Goal: Task Accomplishment & Management: Manage account settings

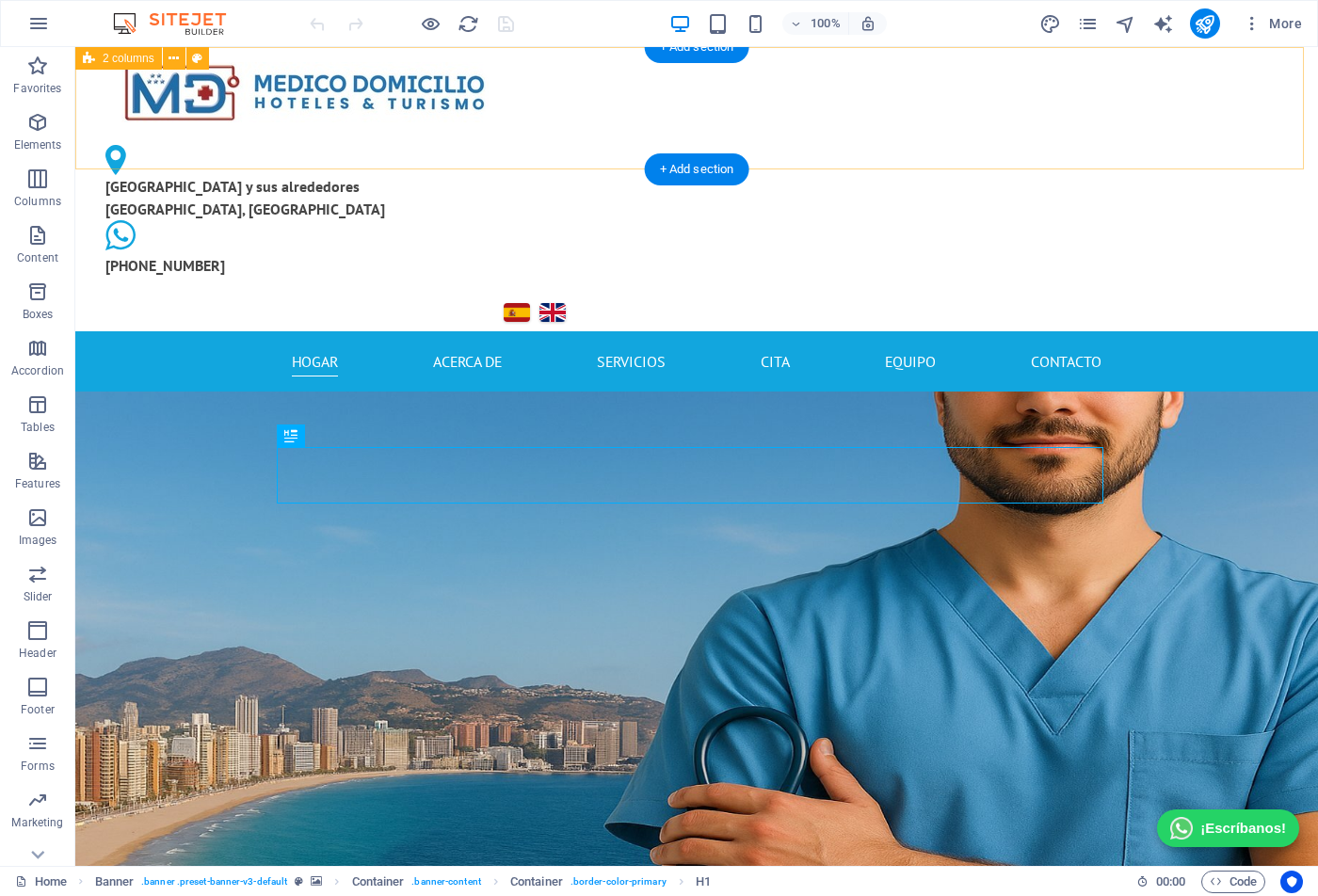
click at [1086, 130] on div "[GEOGRAPHIC_DATA] y sus alrededores [GEOGRAPHIC_DATA], [GEOGRAPHIC_DATA] [PHONE…" at bounding box center [697, 189] width 1243 height 285
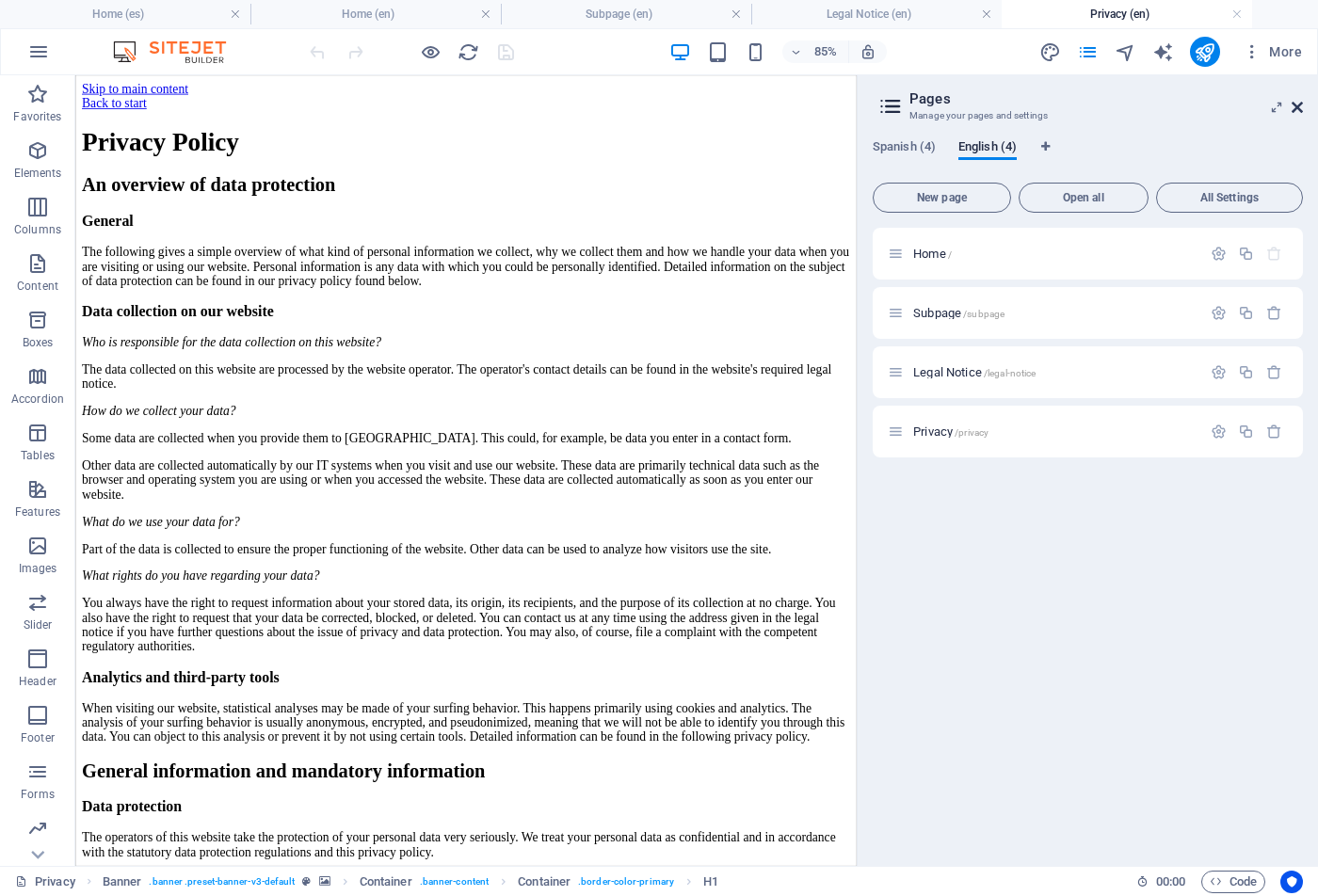
click at [0, 0] on icon at bounding box center [0, 0] width 0 height 0
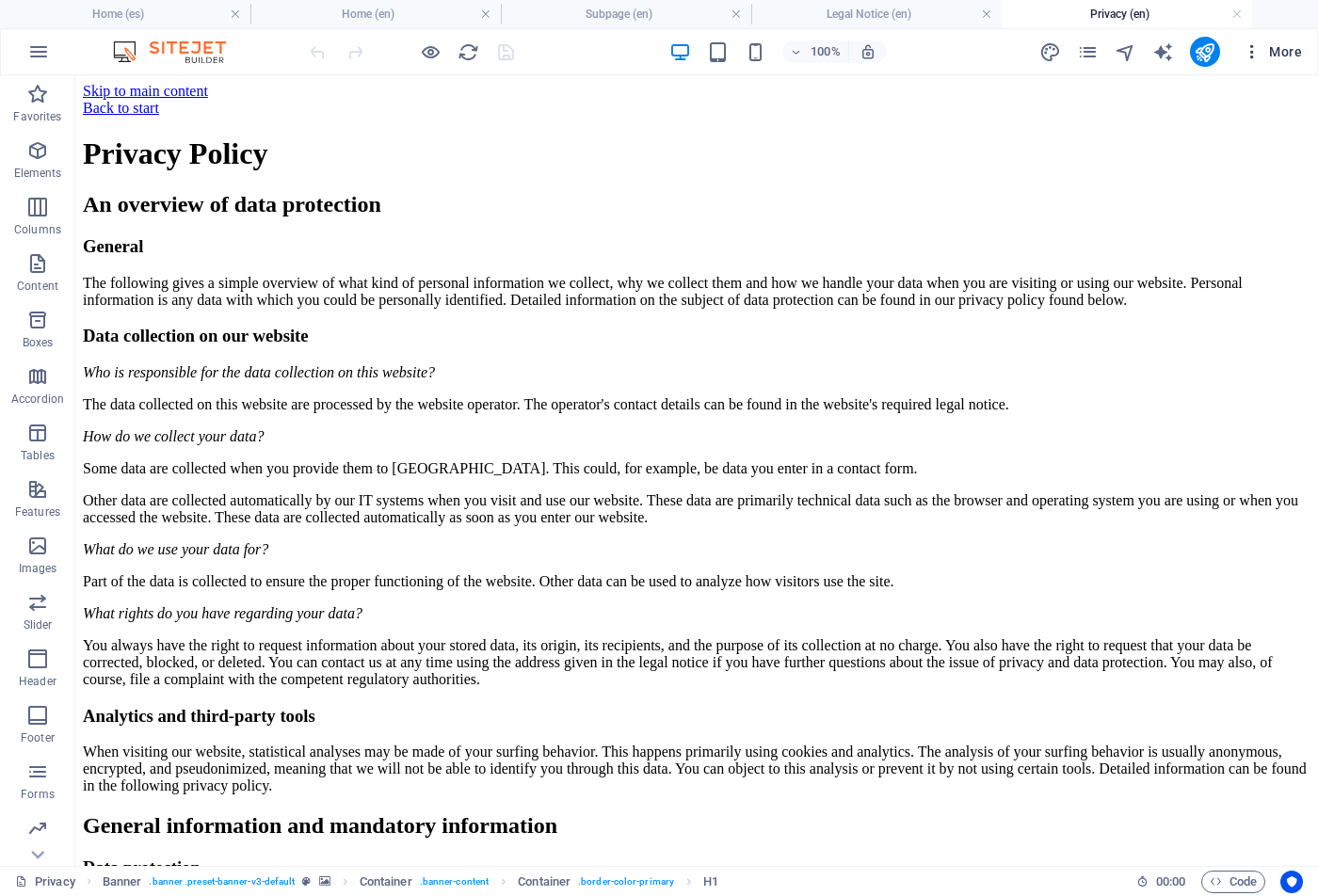
click at [0, 0] on span "More" at bounding box center [0, 0] width 0 height 0
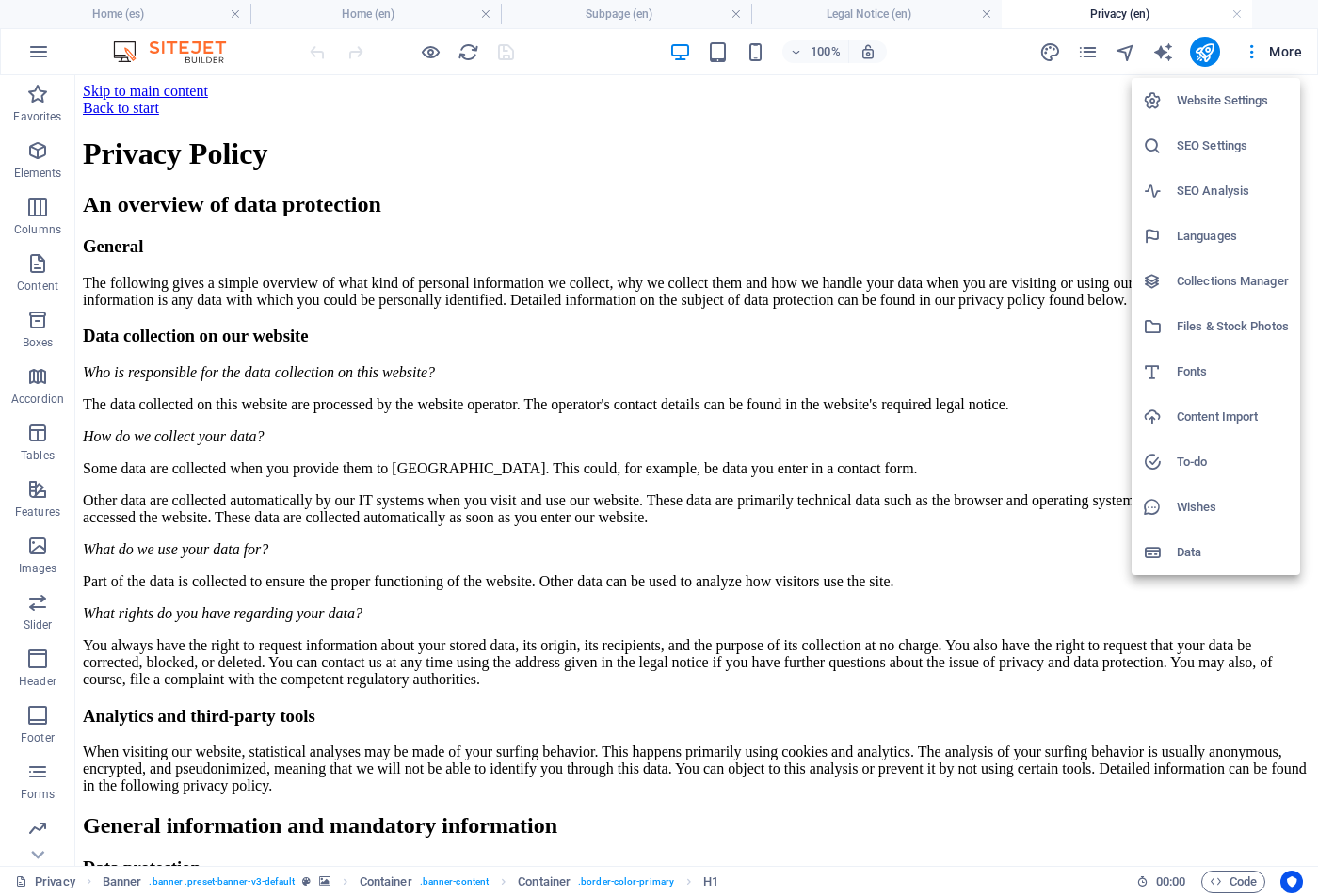
click at [1208, 147] on h6 "SEO Settings" at bounding box center [1232, 145] width 112 height 23
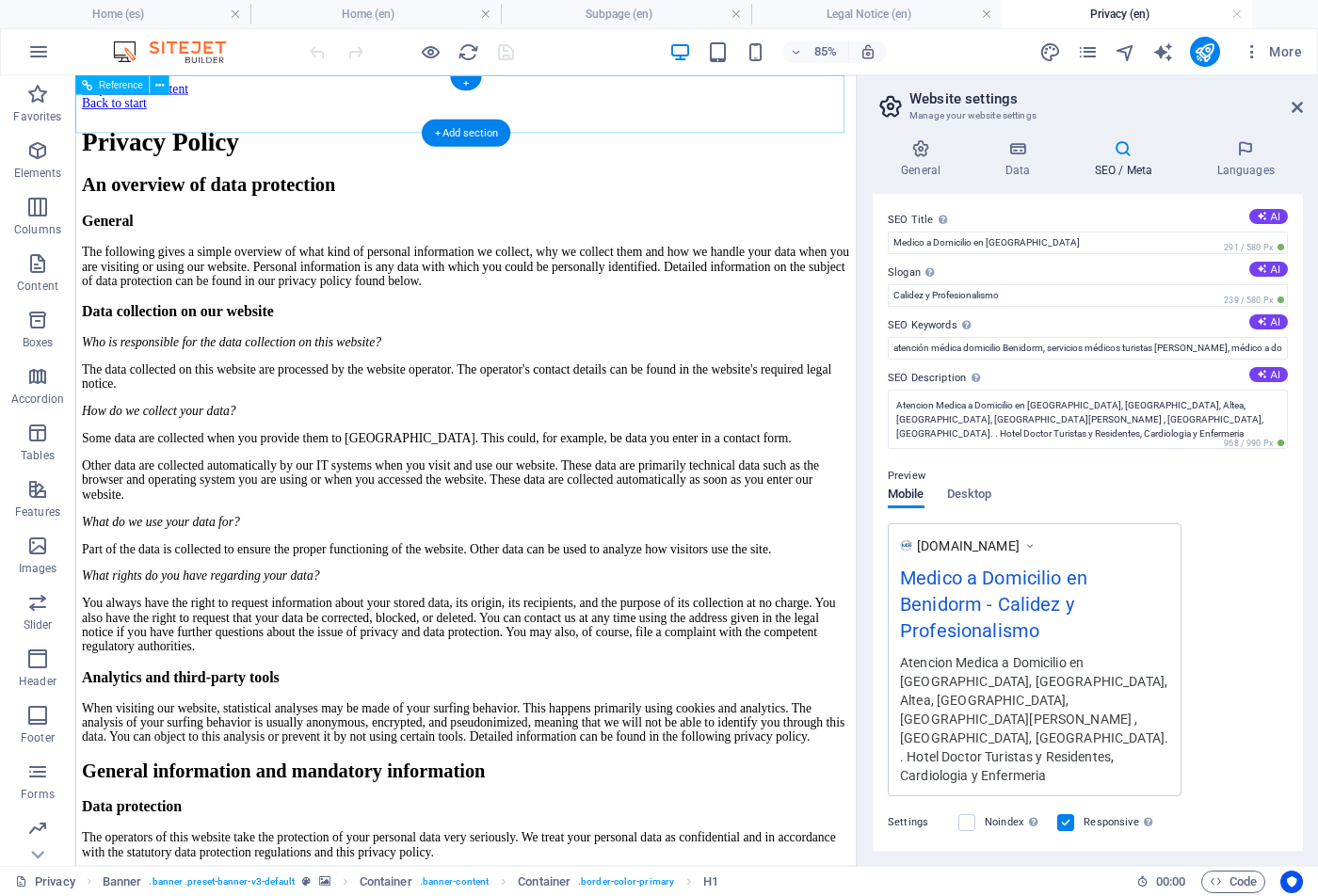
click at [102, 109] on div "Back to start" at bounding box center [535, 108] width 904 height 17
click at [134, 110] on div "Back to start" at bounding box center [535, 108] width 904 height 17
click at [97, 106] on div "Back to start" at bounding box center [535, 108] width 904 height 17
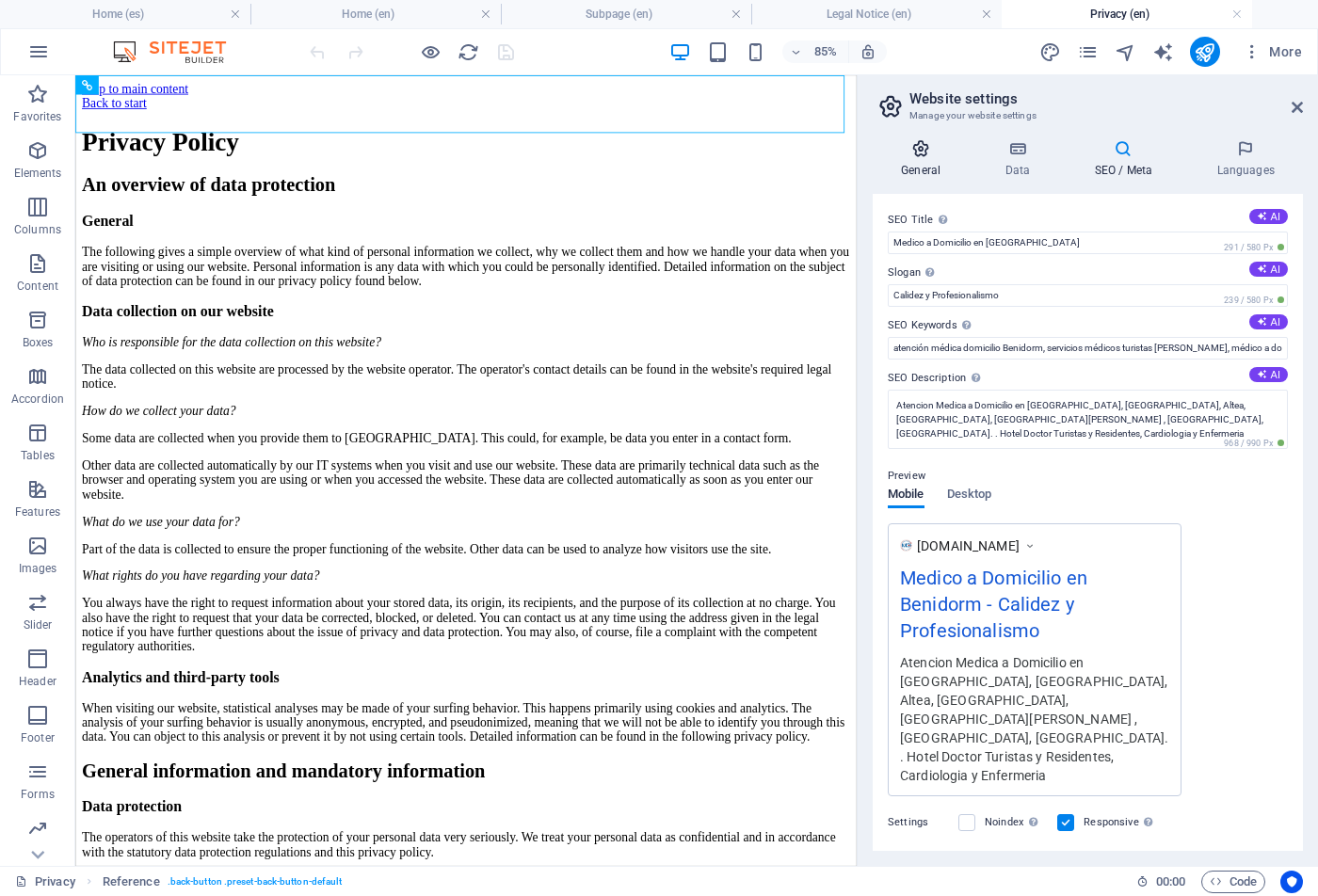
click at [0, 0] on icon at bounding box center [0, 0] width 0 height 0
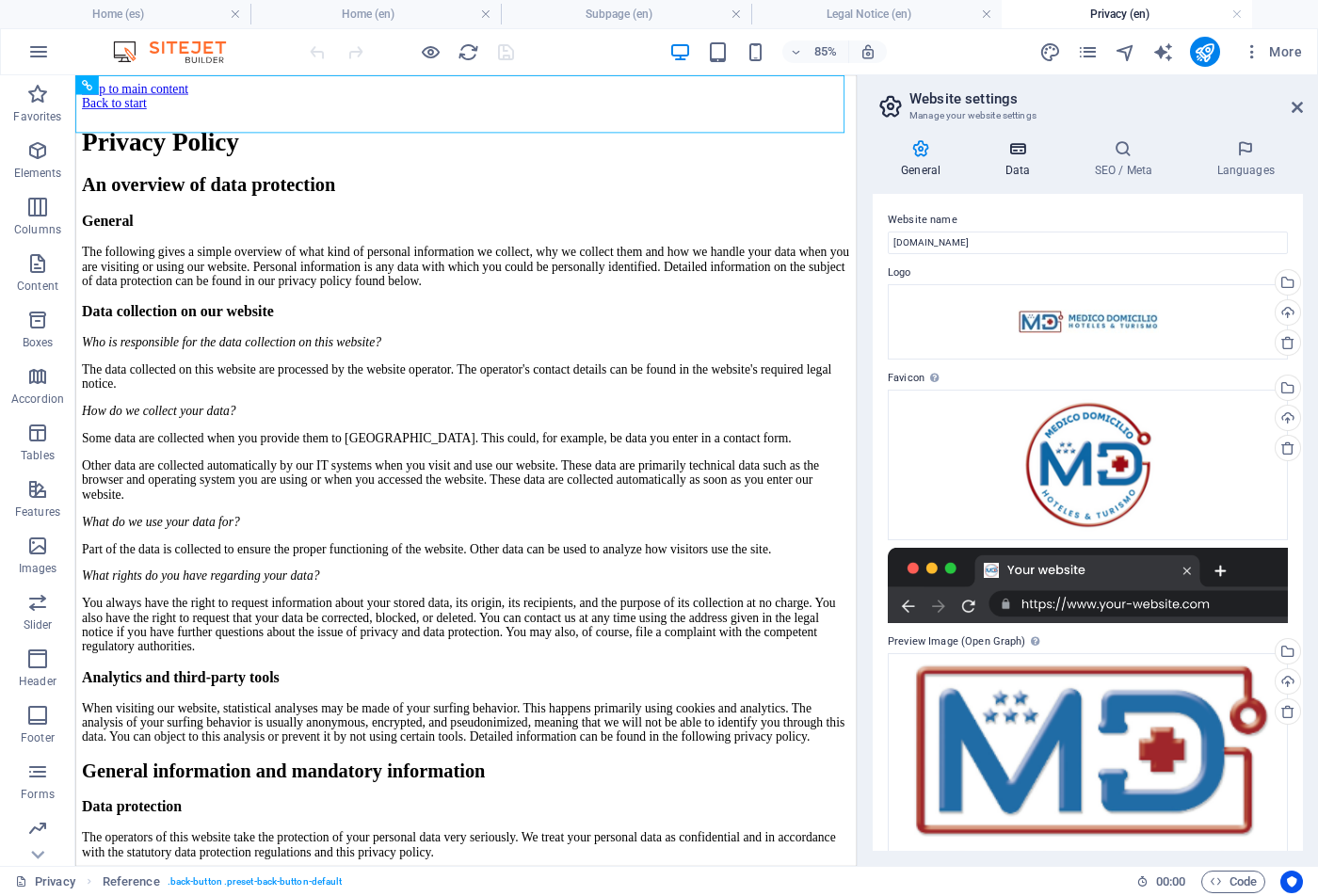
click at [0, 0] on icon at bounding box center [0, 0] width 0 height 0
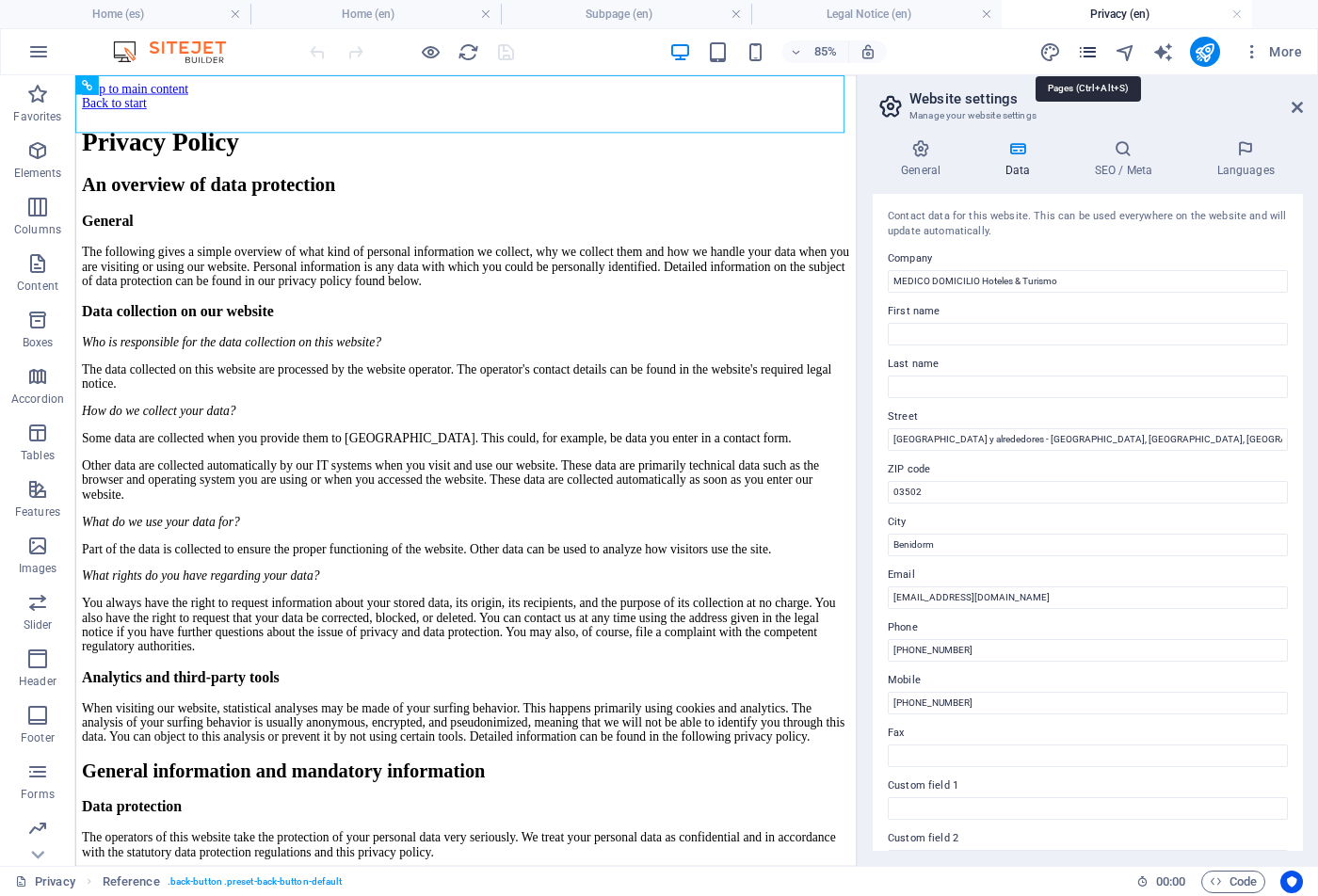
click at [1090, 52] on icon "pages" at bounding box center [1088, 53] width 22 height 22
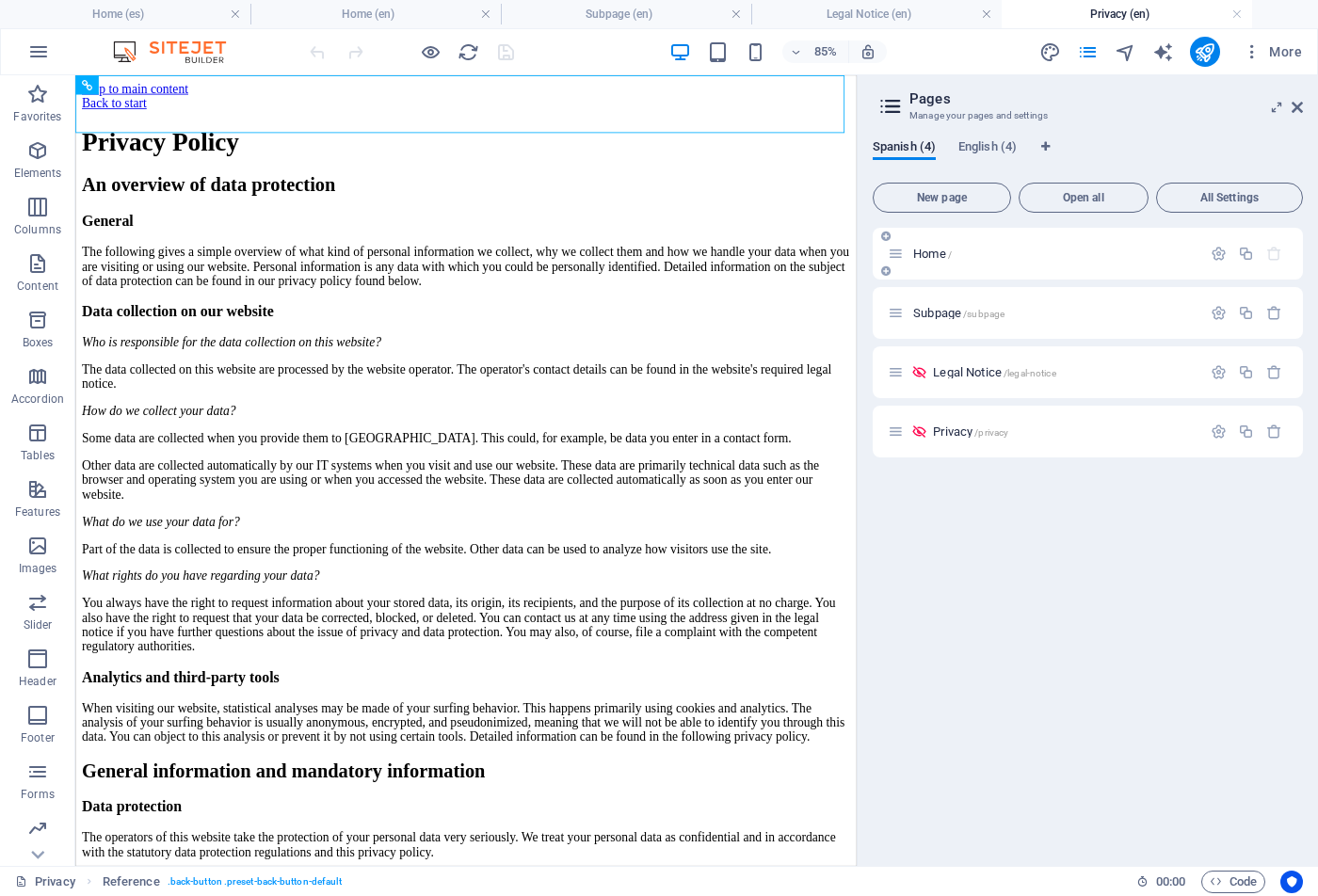
click at [917, 248] on span "Home /" at bounding box center [932, 254] width 39 height 14
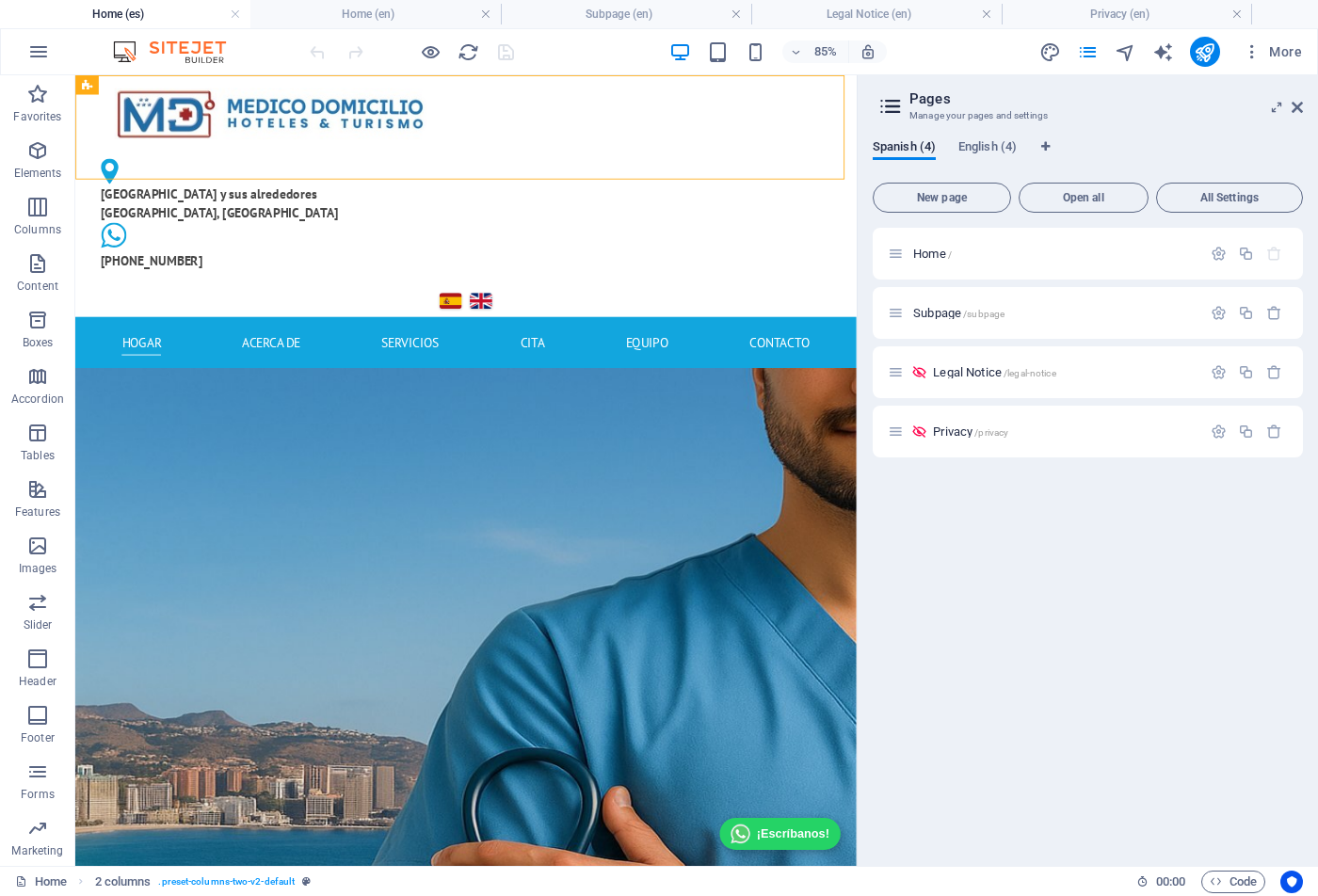
click at [987, 136] on div "Spanish (4) English (4) New page Open all All Settings Home / Subpage /subpage …" at bounding box center [1088, 495] width 461 height 742
click at [985, 146] on span "English (4)" at bounding box center [988, 148] width 59 height 26
click at [934, 250] on span "Home /" at bounding box center [932, 254] width 39 height 14
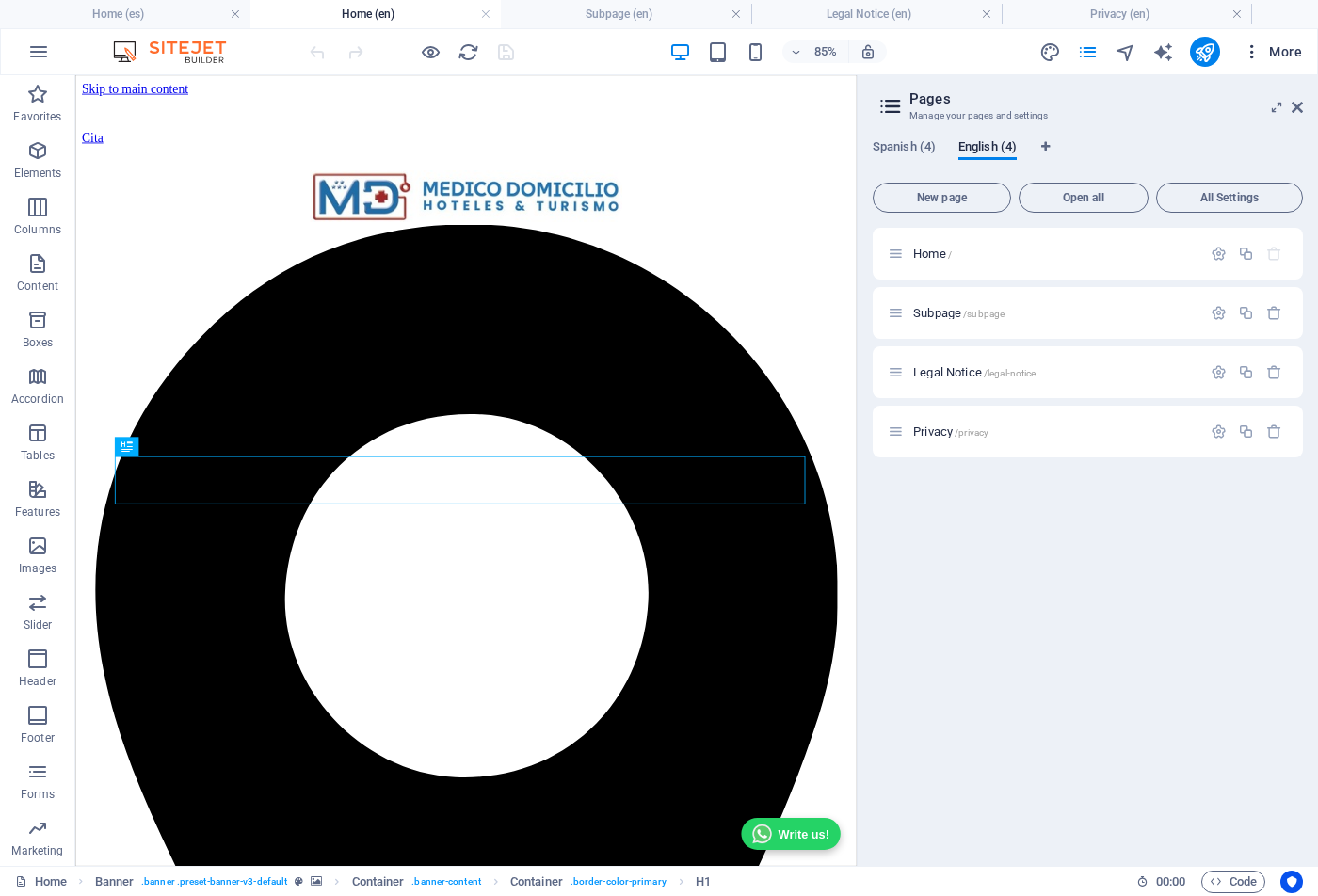
click at [0, 0] on span "More" at bounding box center [0, 0] width 0 height 0
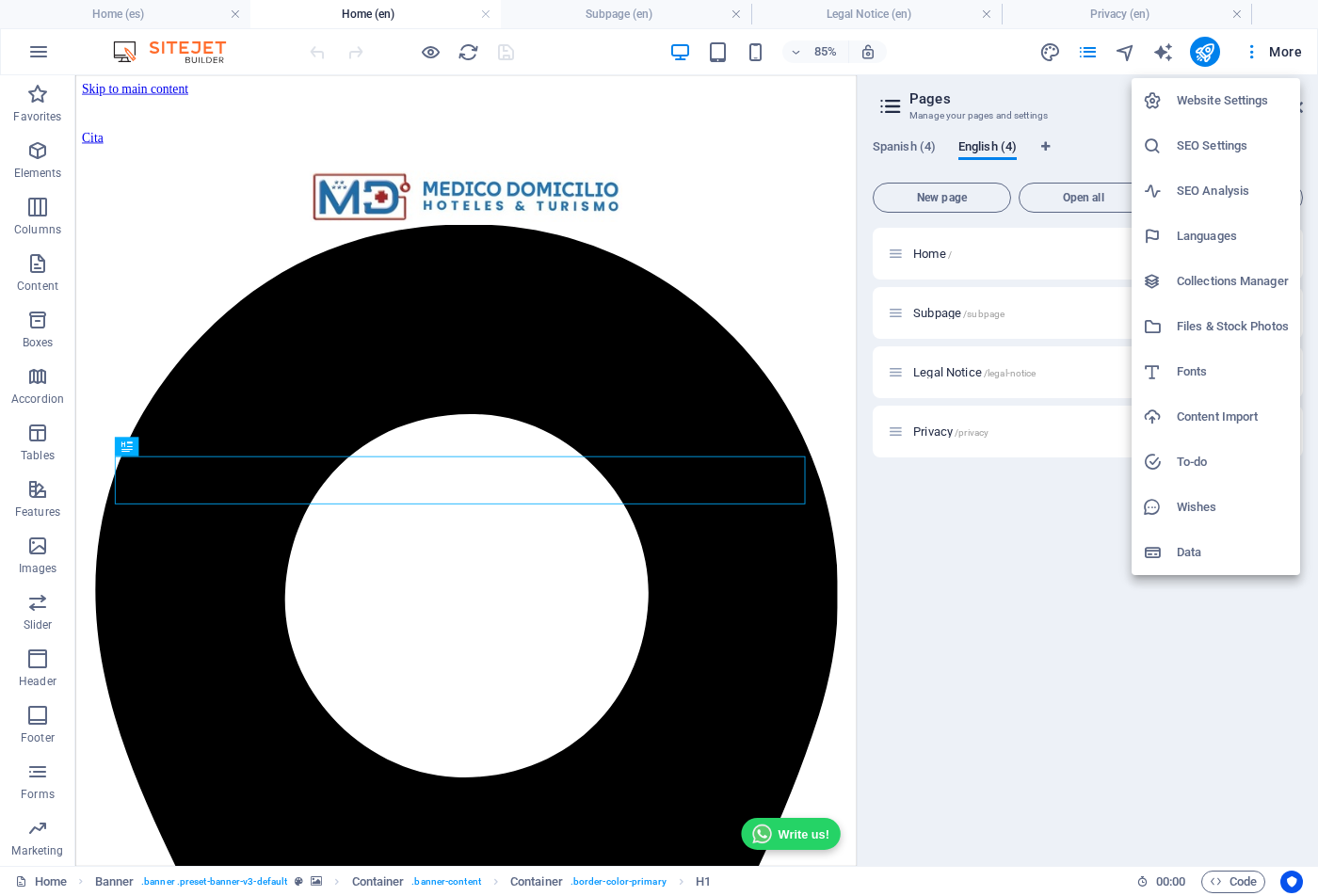
click at [1224, 144] on h6 "SEO Settings" at bounding box center [1232, 145] width 112 height 23
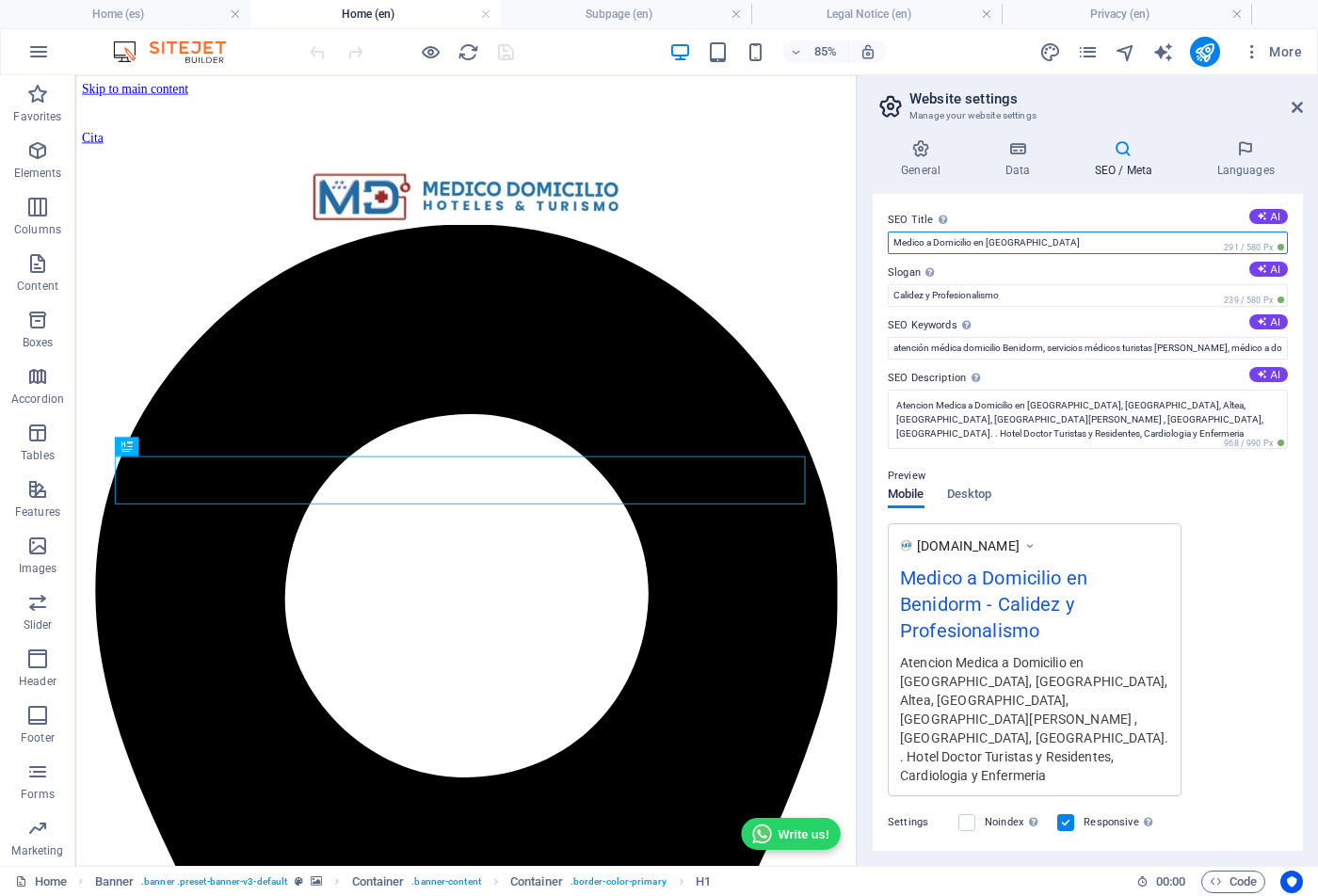
click at [1122, 243] on input "Medico a Domicilio en [GEOGRAPHIC_DATA]" at bounding box center [1088, 243] width 400 height 23
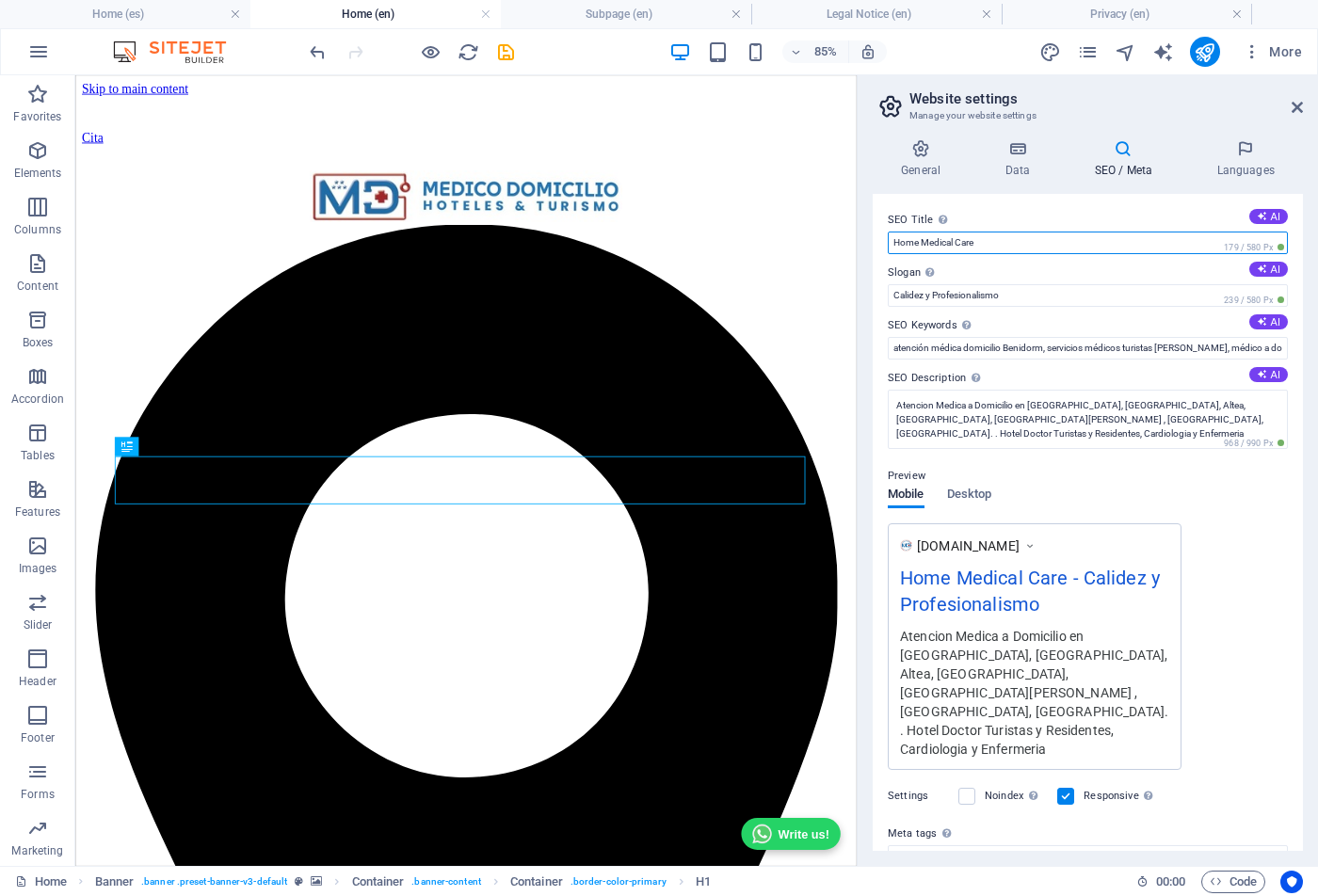
type input "Home Medical Care"
click at [1092, 46] on icon "pages" at bounding box center [1088, 53] width 22 height 22
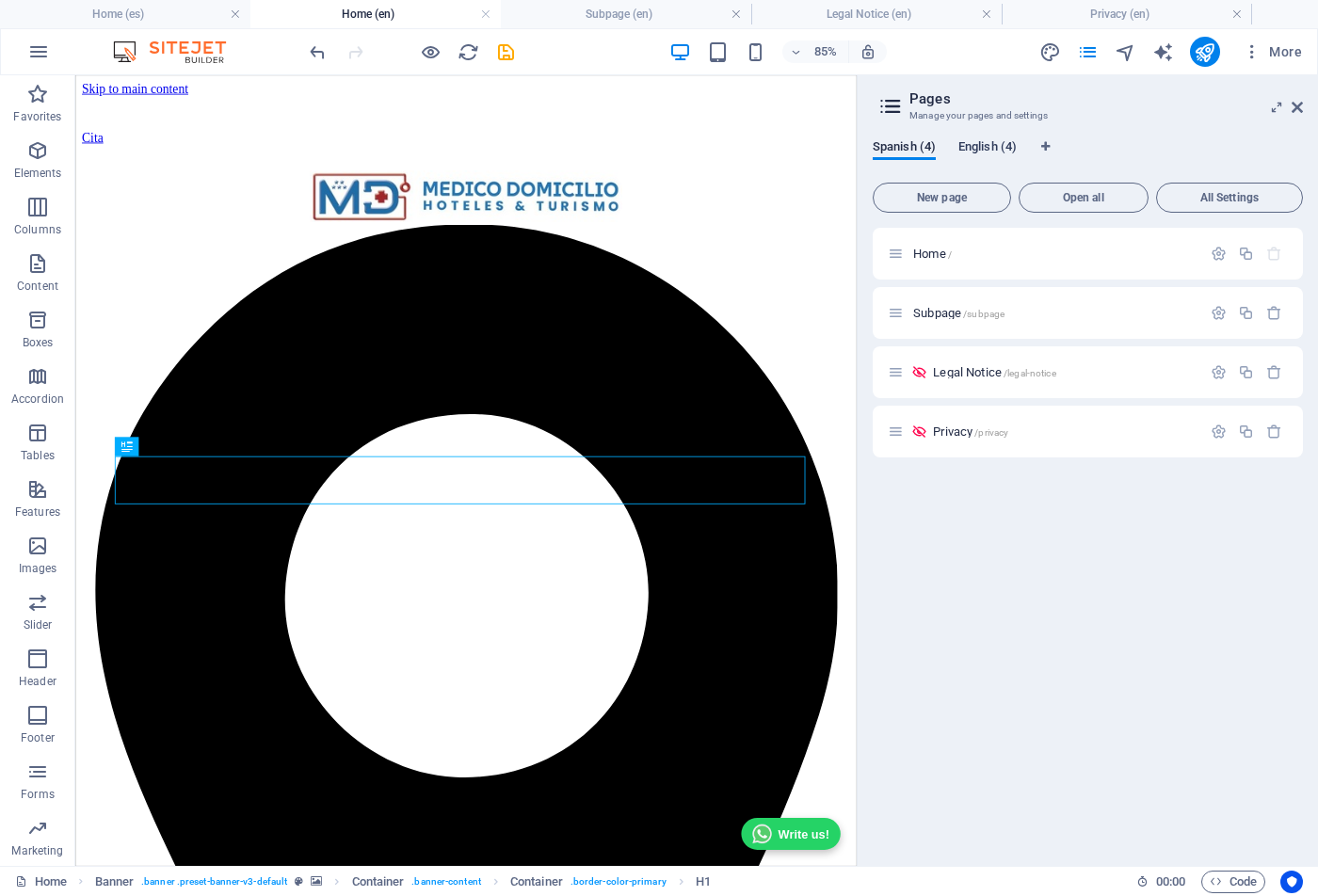
click at [976, 149] on span "English (4)" at bounding box center [988, 148] width 59 height 26
click at [911, 144] on span "Spanish (4)" at bounding box center [904, 148] width 63 height 26
click at [925, 256] on span "Home /" at bounding box center [932, 254] width 39 height 14
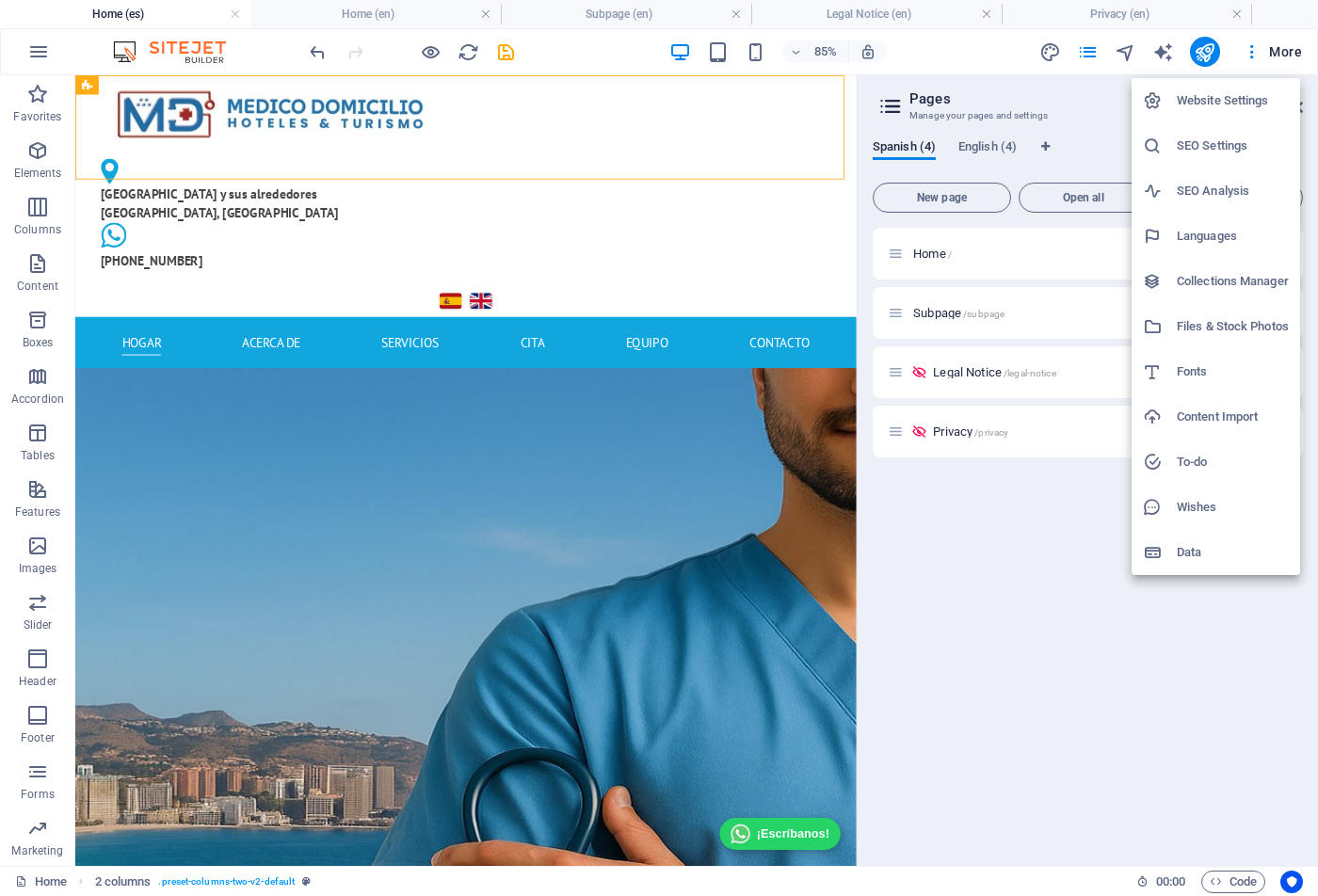
click at [1215, 145] on h6 "SEO Settings" at bounding box center [1232, 145] width 112 height 23
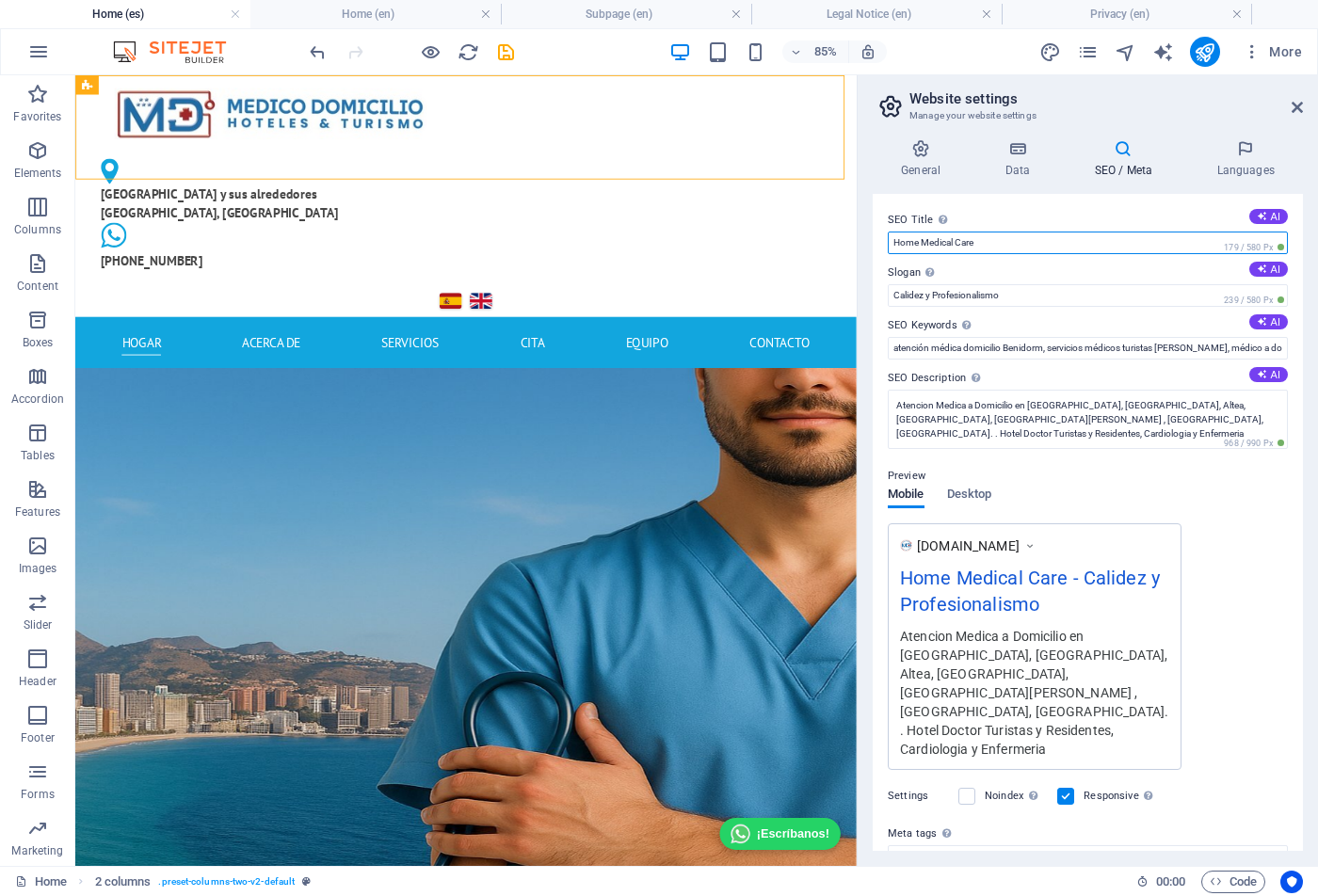
drag, startPoint x: 993, startPoint y: 239, endPoint x: 878, endPoint y: 242, distance: 115.0
click at [878, 242] on div "SEO Title The title of your website - make it something that stands out in sear…" at bounding box center [1088, 523] width 430 height 657
click at [894, 241] on input "Home Medical Care" at bounding box center [1088, 243] width 400 height 23
paste input "Medico a Domicilio en [GEOGRAPHIC_DATA]"
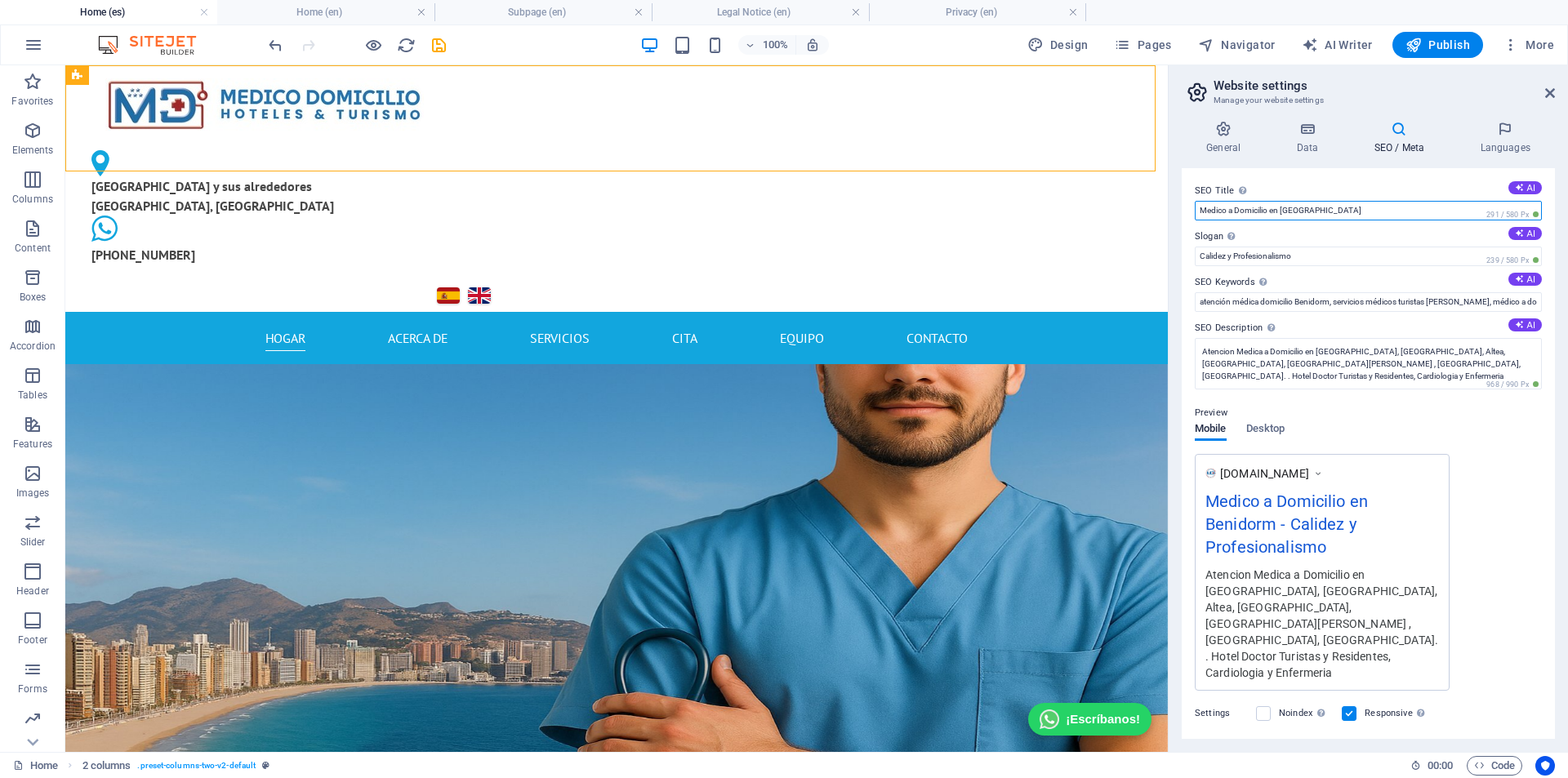
type input "Medico a Domicilio en [GEOGRAPHIC_DATA]"
click at [1142, 145] on h4 "SEO / Meta" at bounding box center [1402, 138] width 106 height 35
click at [1142, 138] on h4 "SEO / Meta" at bounding box center [1402, 138] width 106 height 35
click at [1142, 130] on icon at bounding box center [1307, 129] width 71 height 16
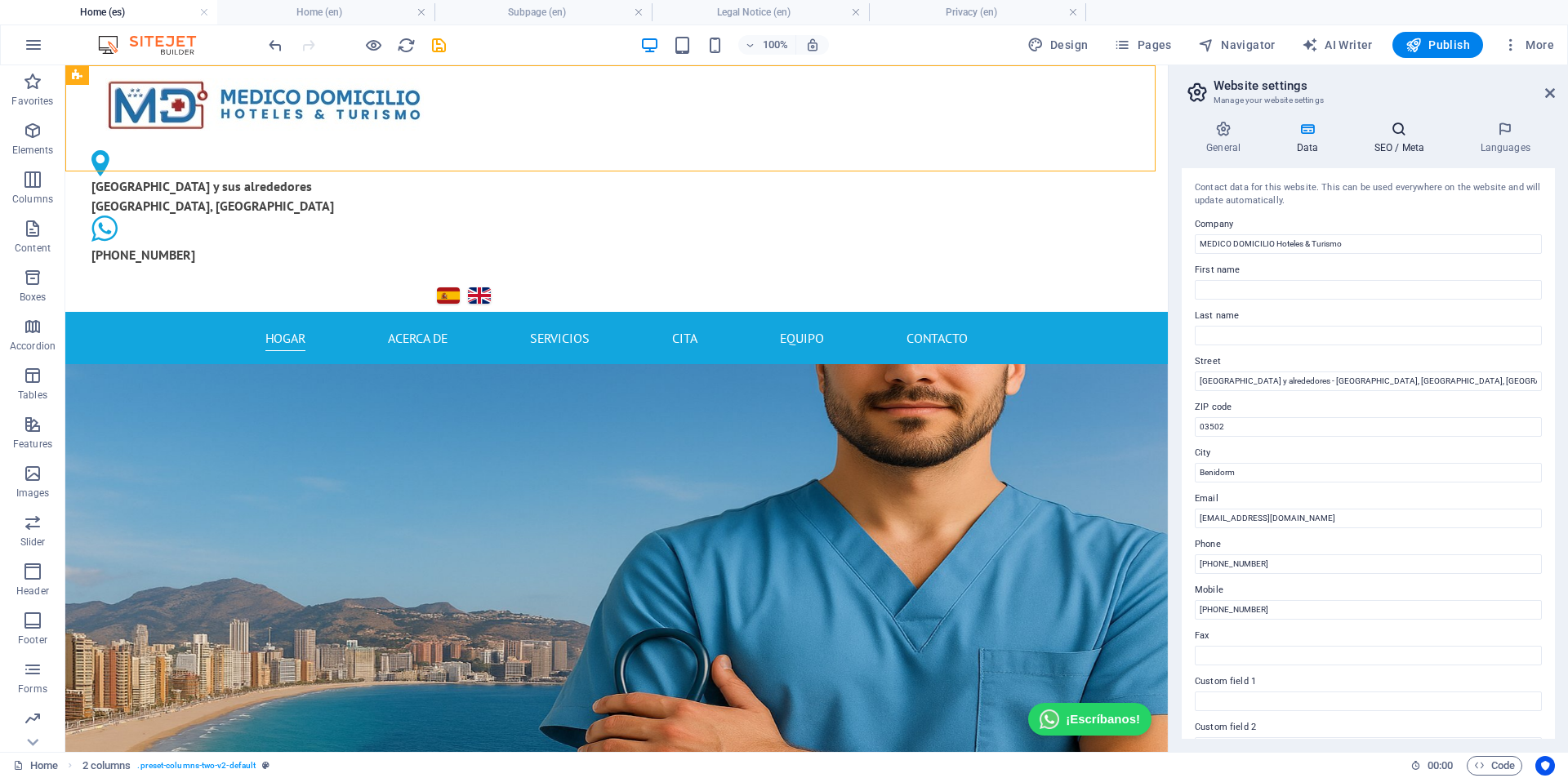
click at [1142, 131] on icon at bounding box center [1399, 129] width 99 height 16
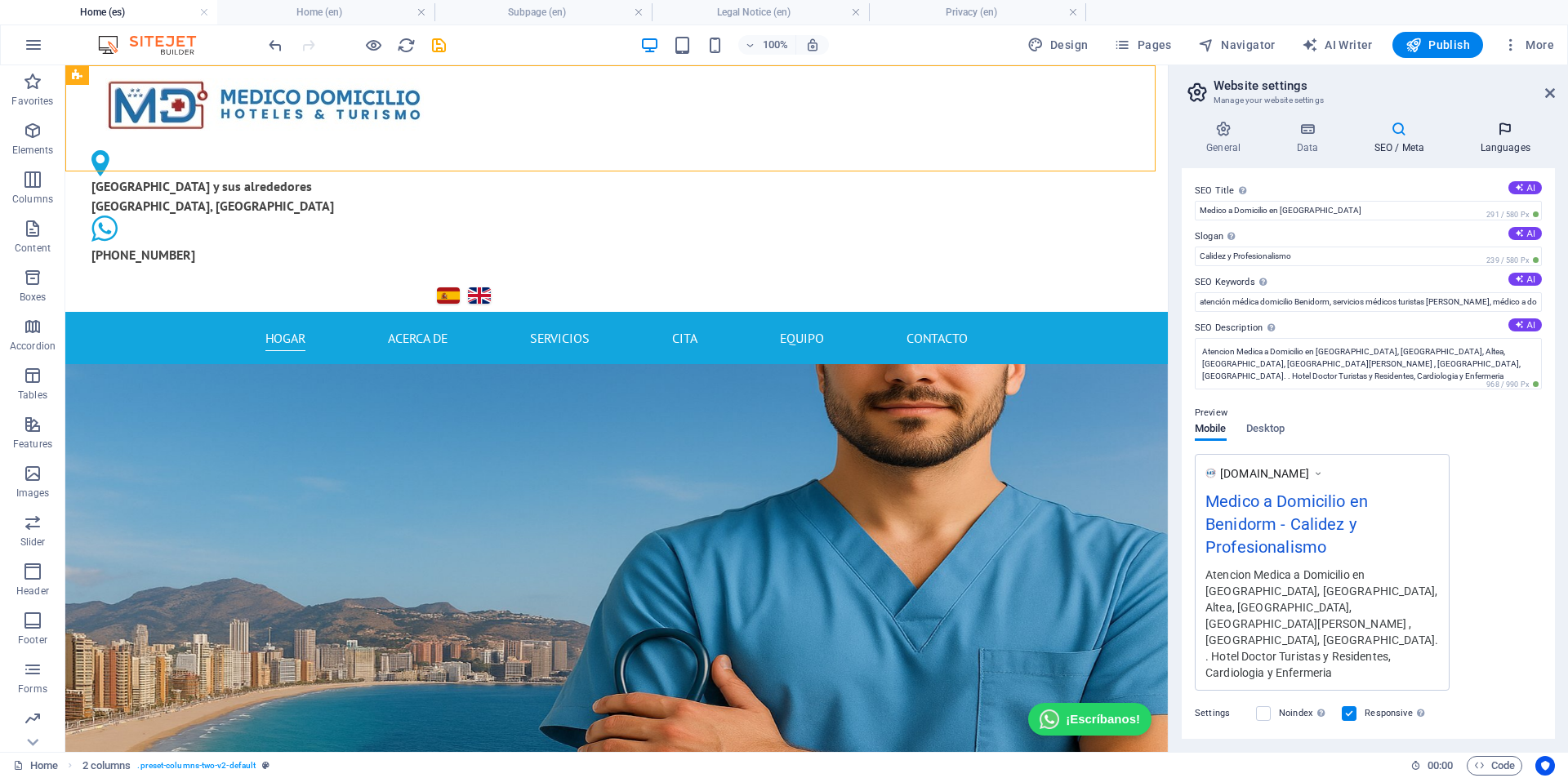
click at [1142, 134] on icon at bounding box center [1505, 129] width 99 height 16
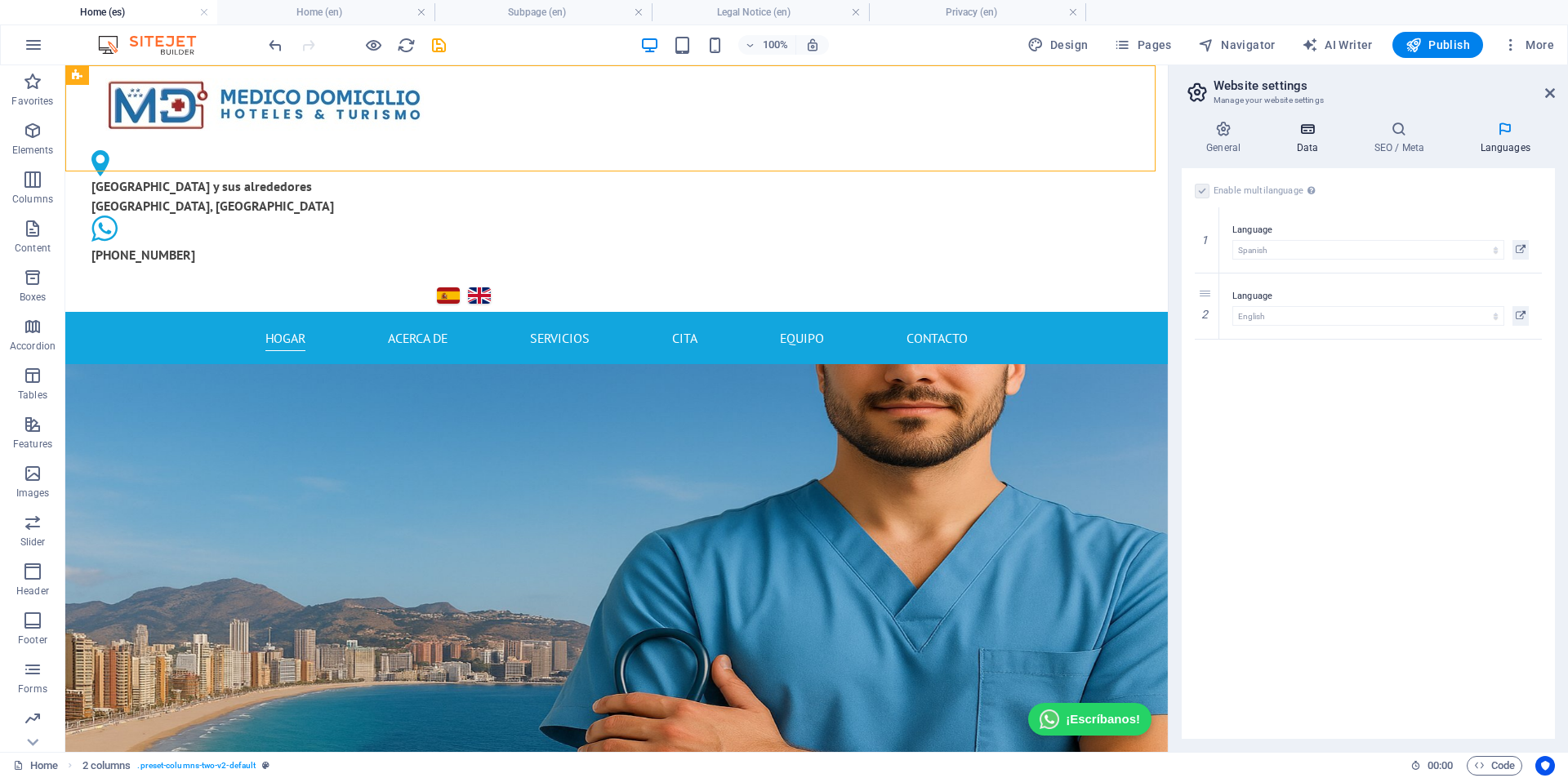
click at [1142, 130] on icon at bounding box center [1307, 129] width 71 height 16
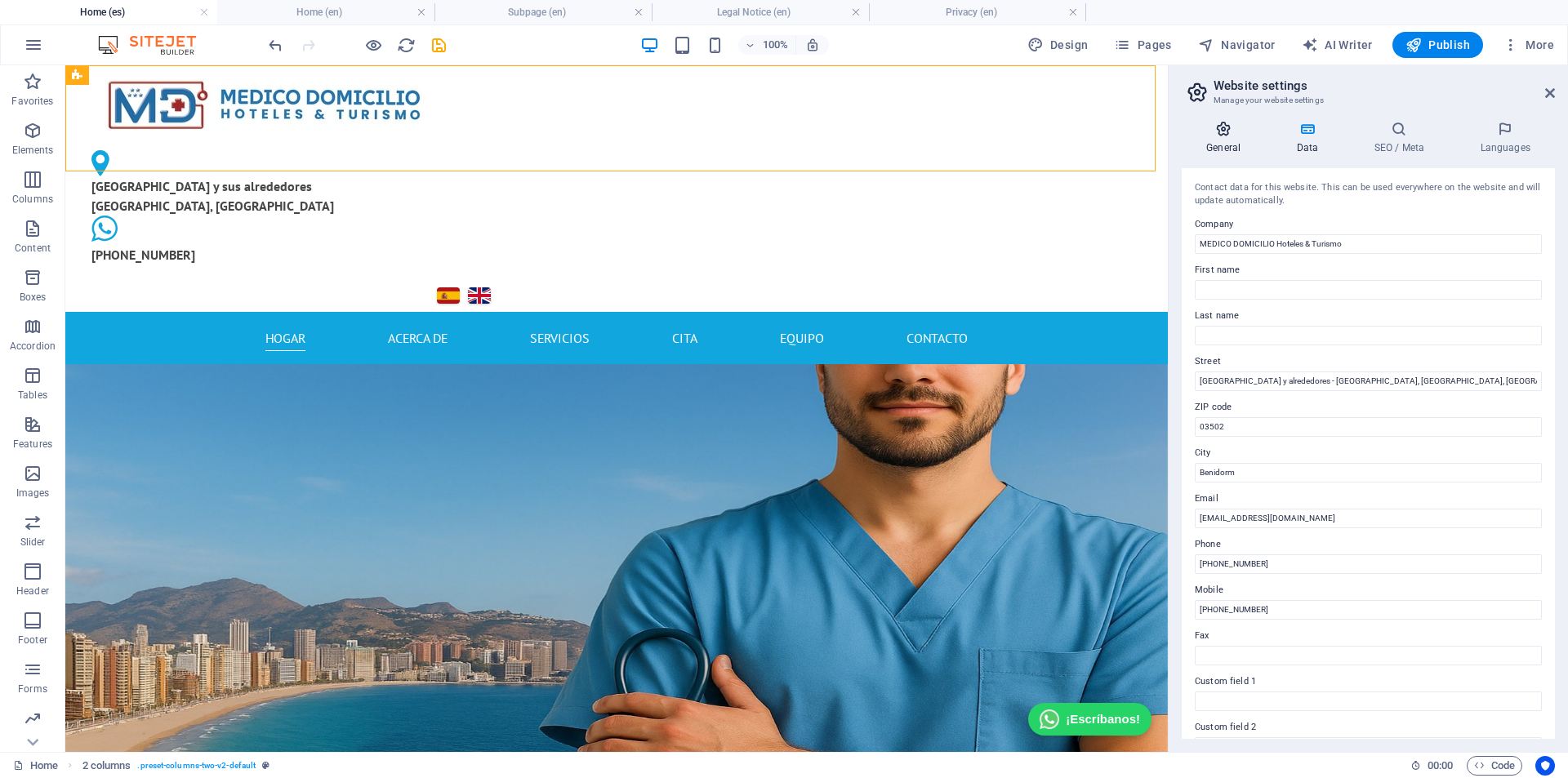
click at [1142, 135] on icon at bounding box center [1223, 129] width 83 height 16
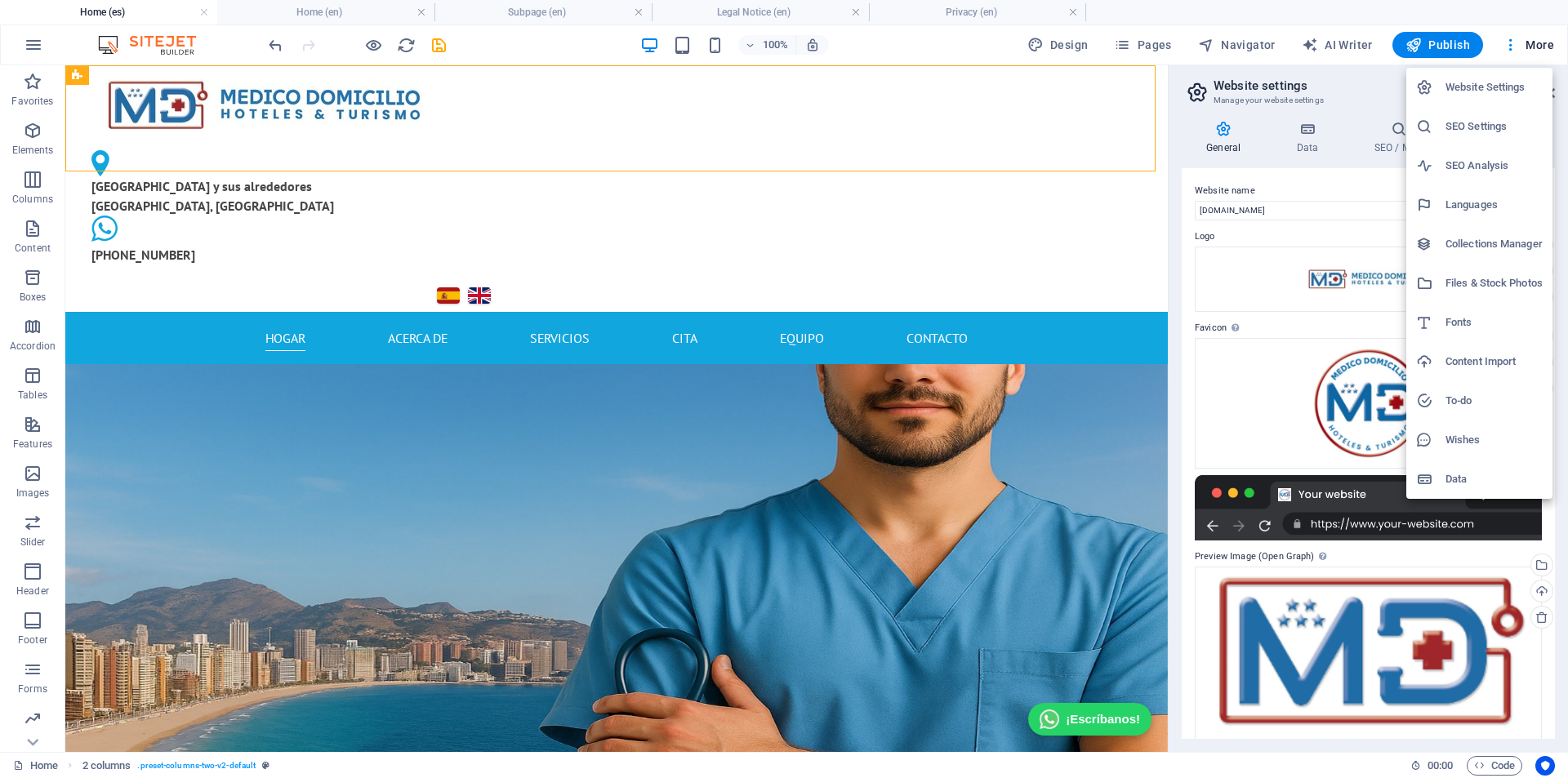
click at [1142, 87] on h6 "Website Settings" at bounding box center [1494, 87] width 98 height 20
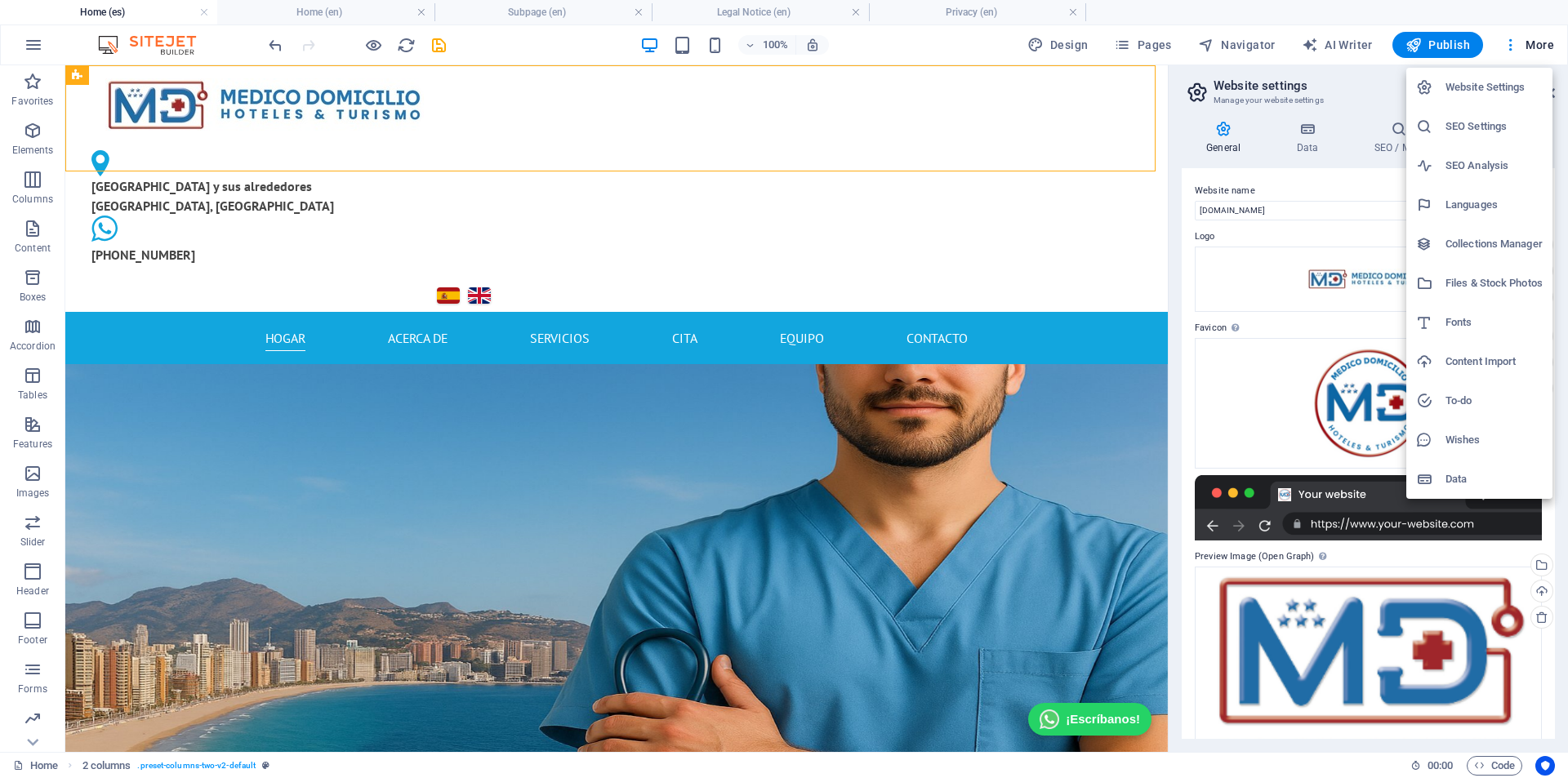
click at [1142, 159] on h6 "SEO Analysis" at bounding box center [1494, 166] width 98 height 20
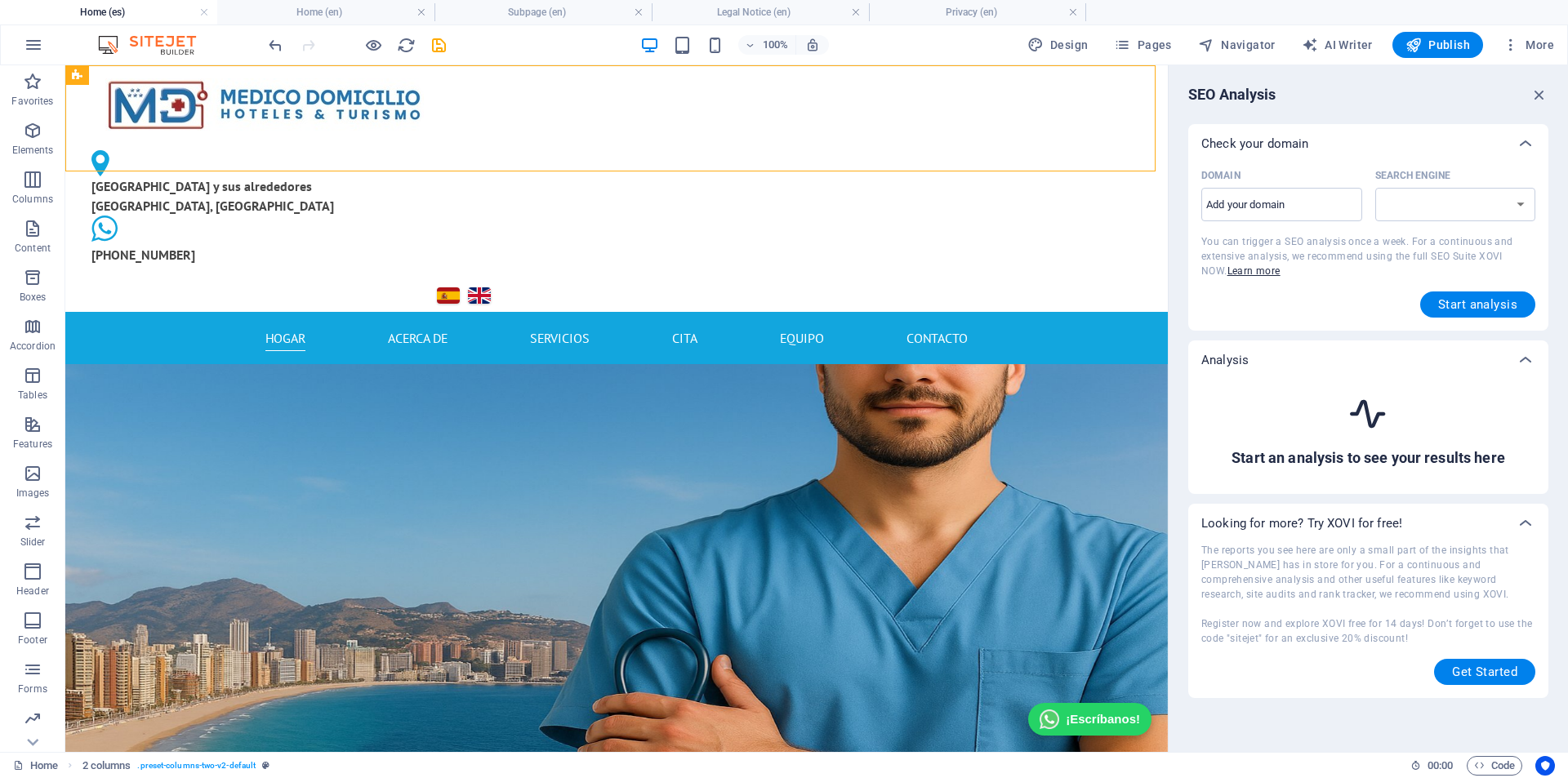
select select "[DOMAIN_NAME]"
click at [1142, 201] on input "Domain ​" at bounding box center [1281, 205] width 161 height 26
type input "[DOMAIN_NAME]"
select select "[DOMAIN_NAME]"
click at [1142, 301] on span "Start analysis" at bounding box center [1478, 304] width 79 height 13
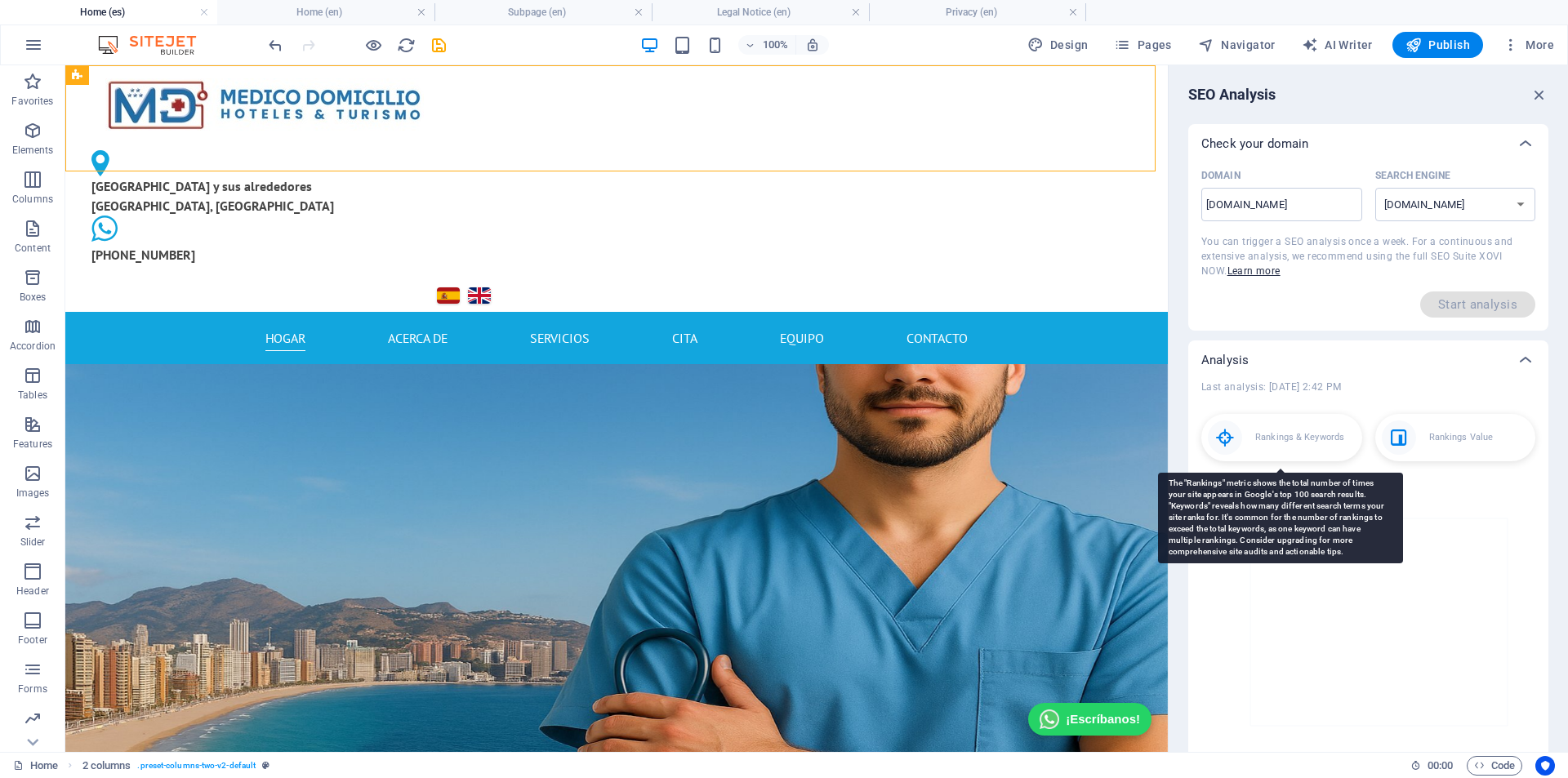
click at [1142, 451] on div "Rankings & Keywords" at bounding box center [1281, 438] width 161 height 47
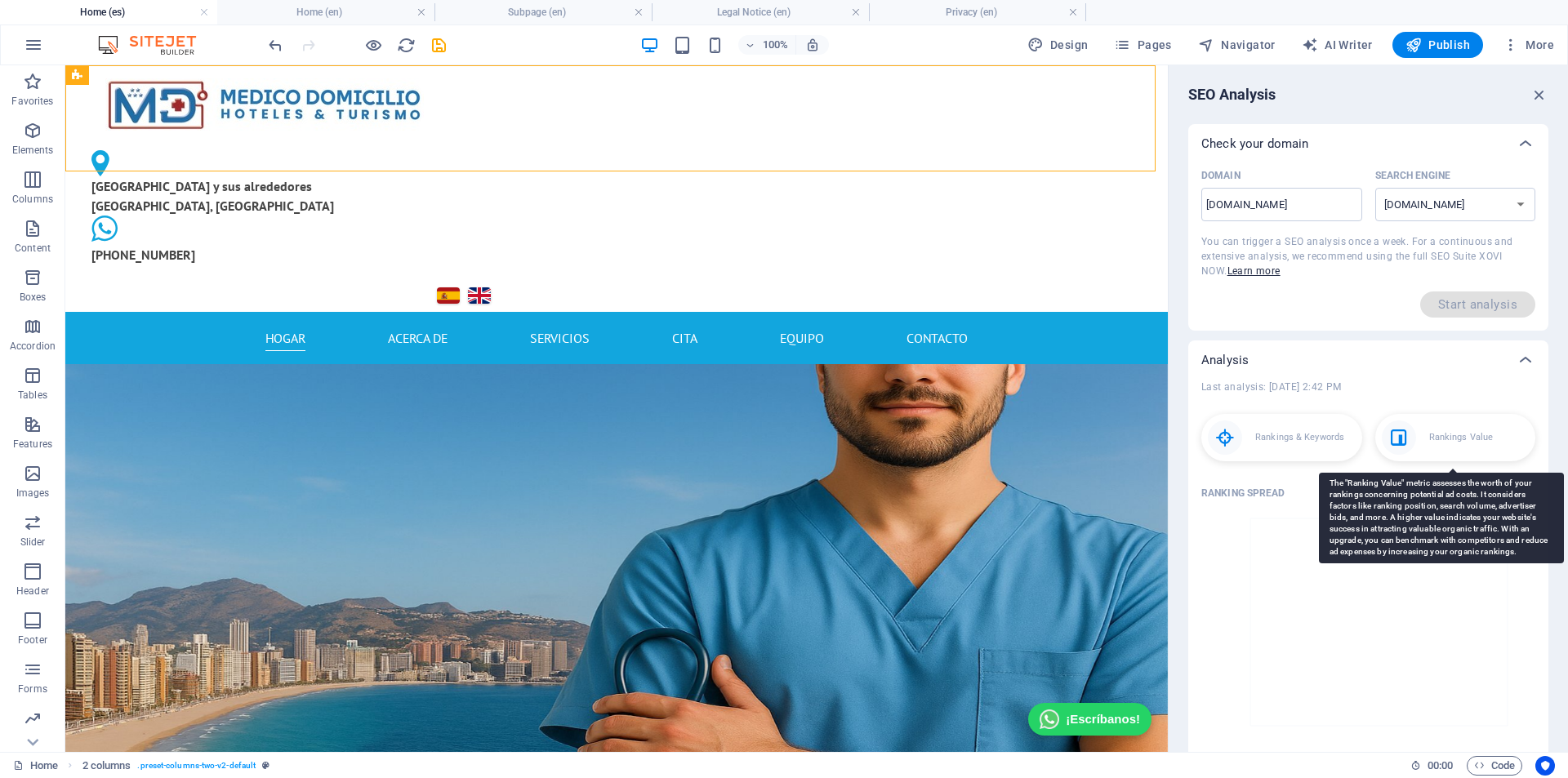
click at [1142, 437] on icon at bounding box center [1399, 438] width 35 height 35
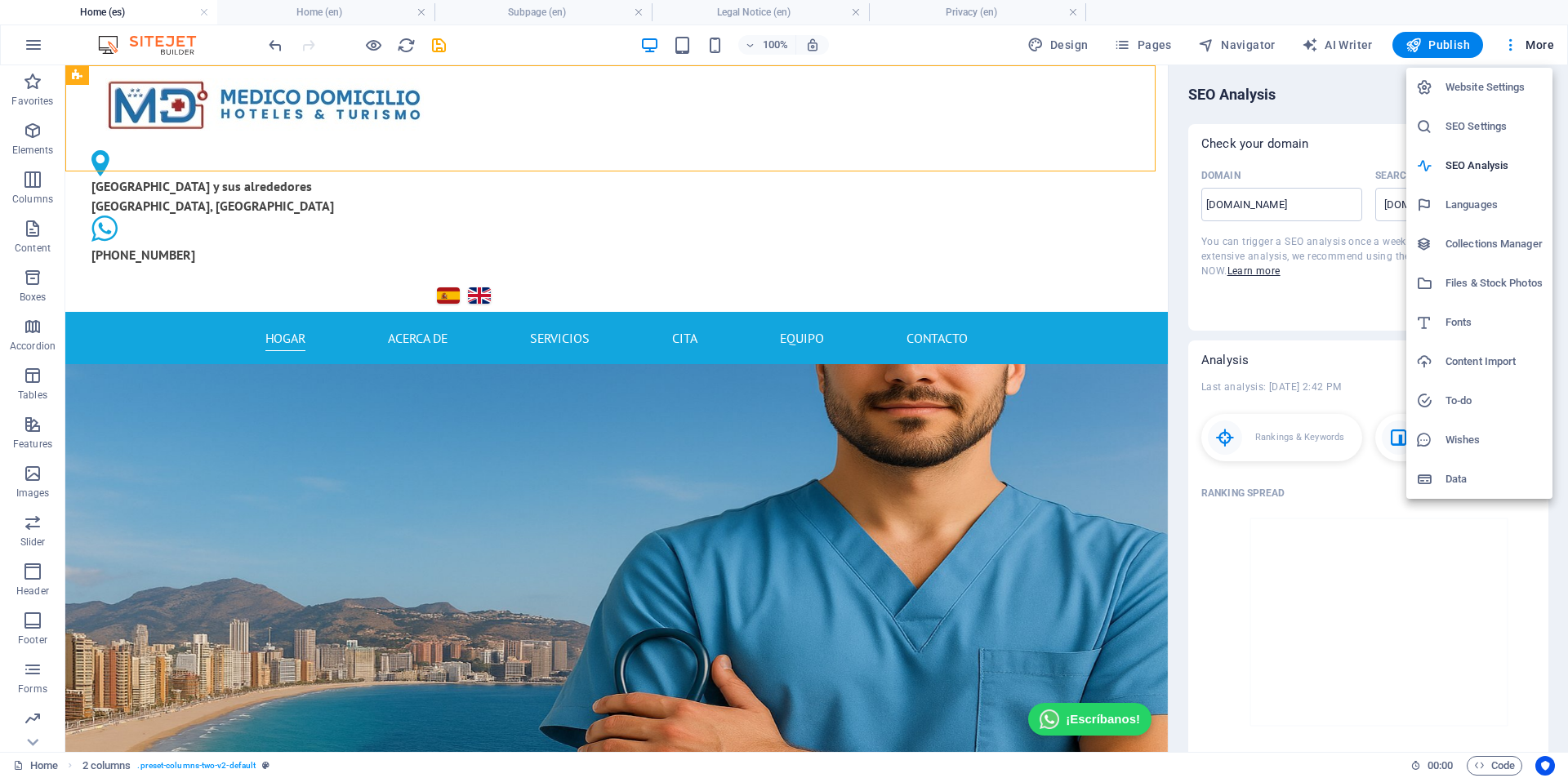
click at [1142, 236] on h6 "Collections Manager" at bounding box center [1494, 244] width 98 height 20
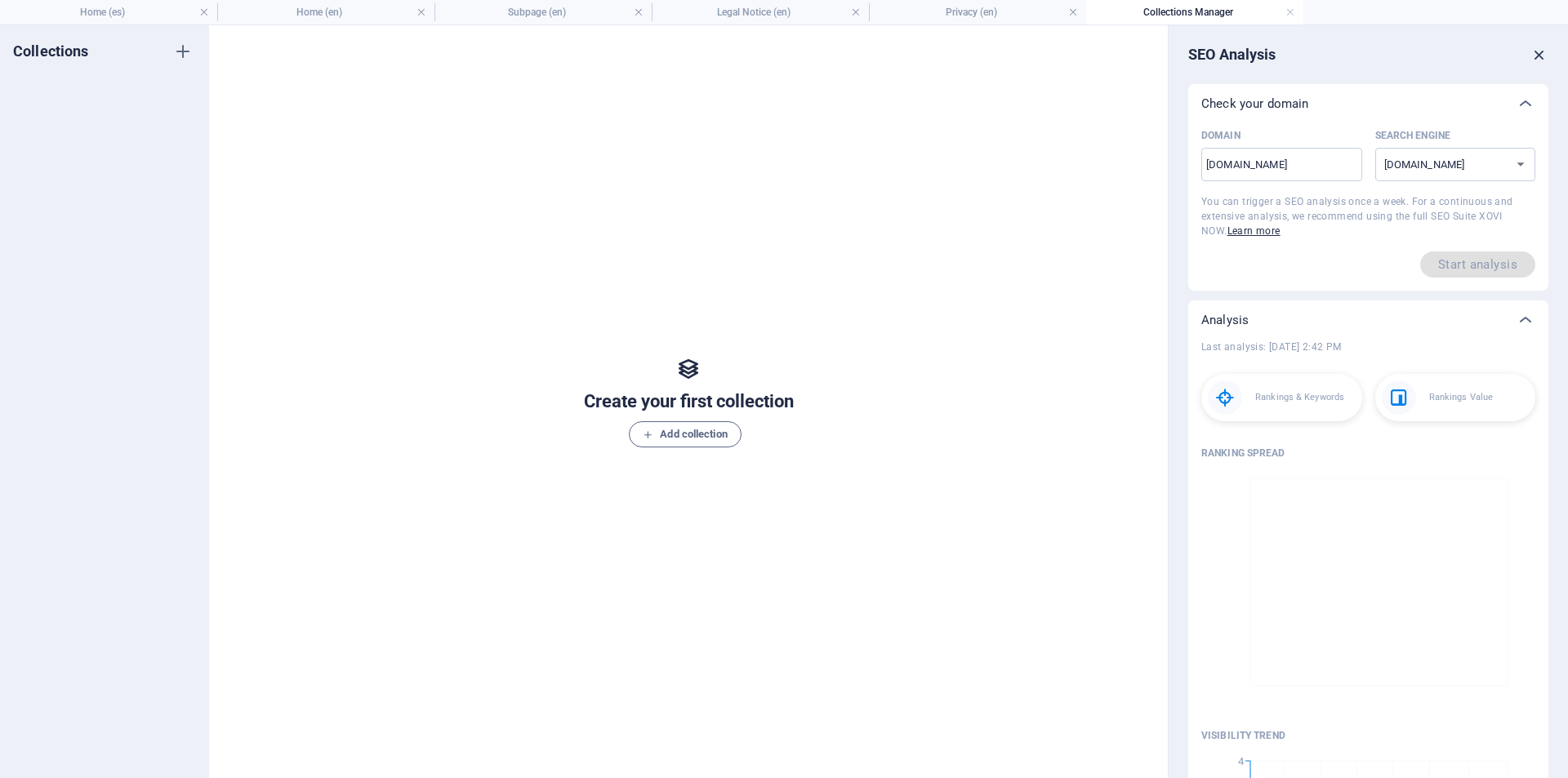
click at [1142, 49] on icon "button" at bounding box center [1540, 54] width 18 height 18
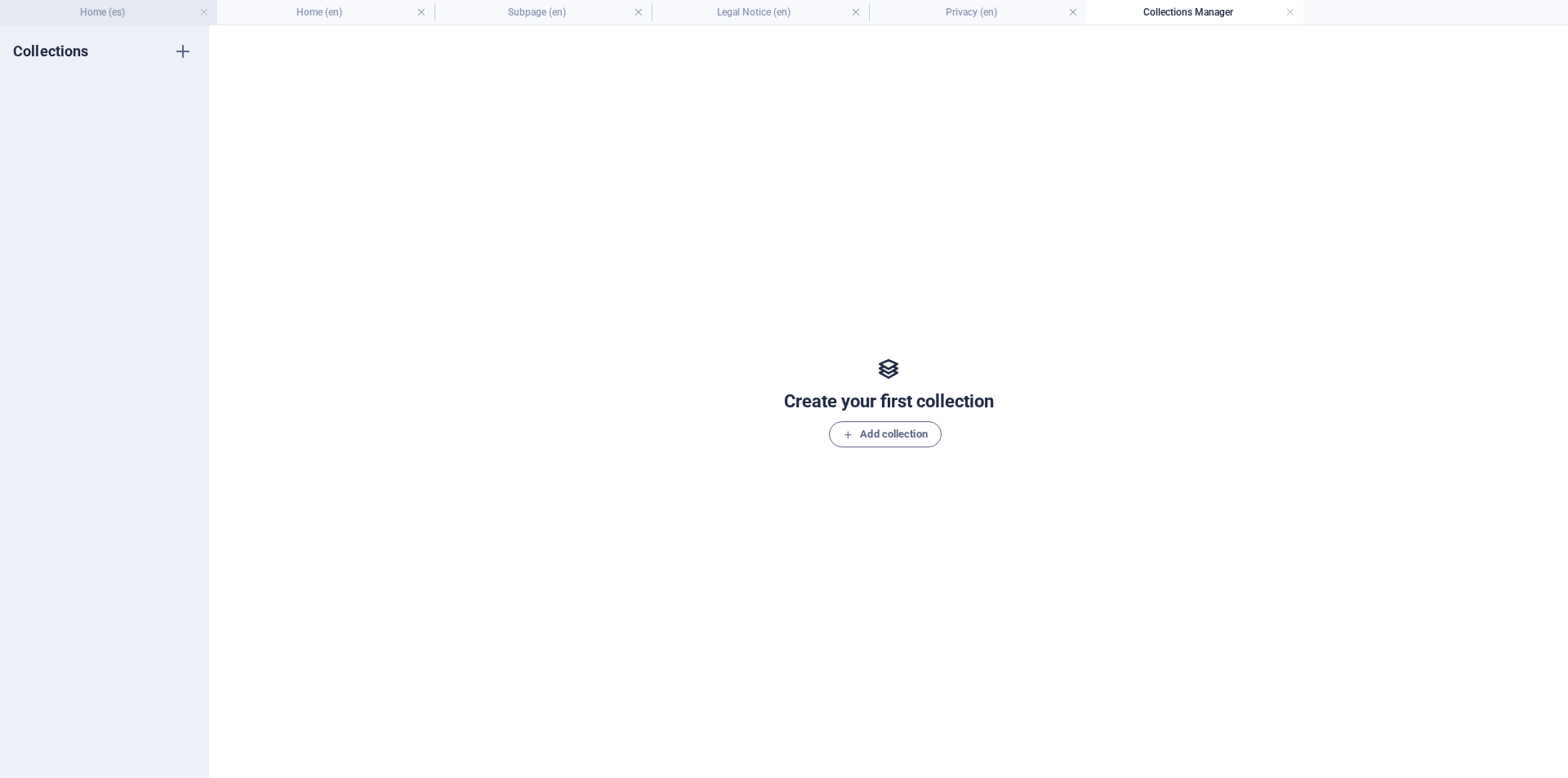
click at [132, 2] on li "Home (es)" at bounding box center [109, 12] width 218 height 24
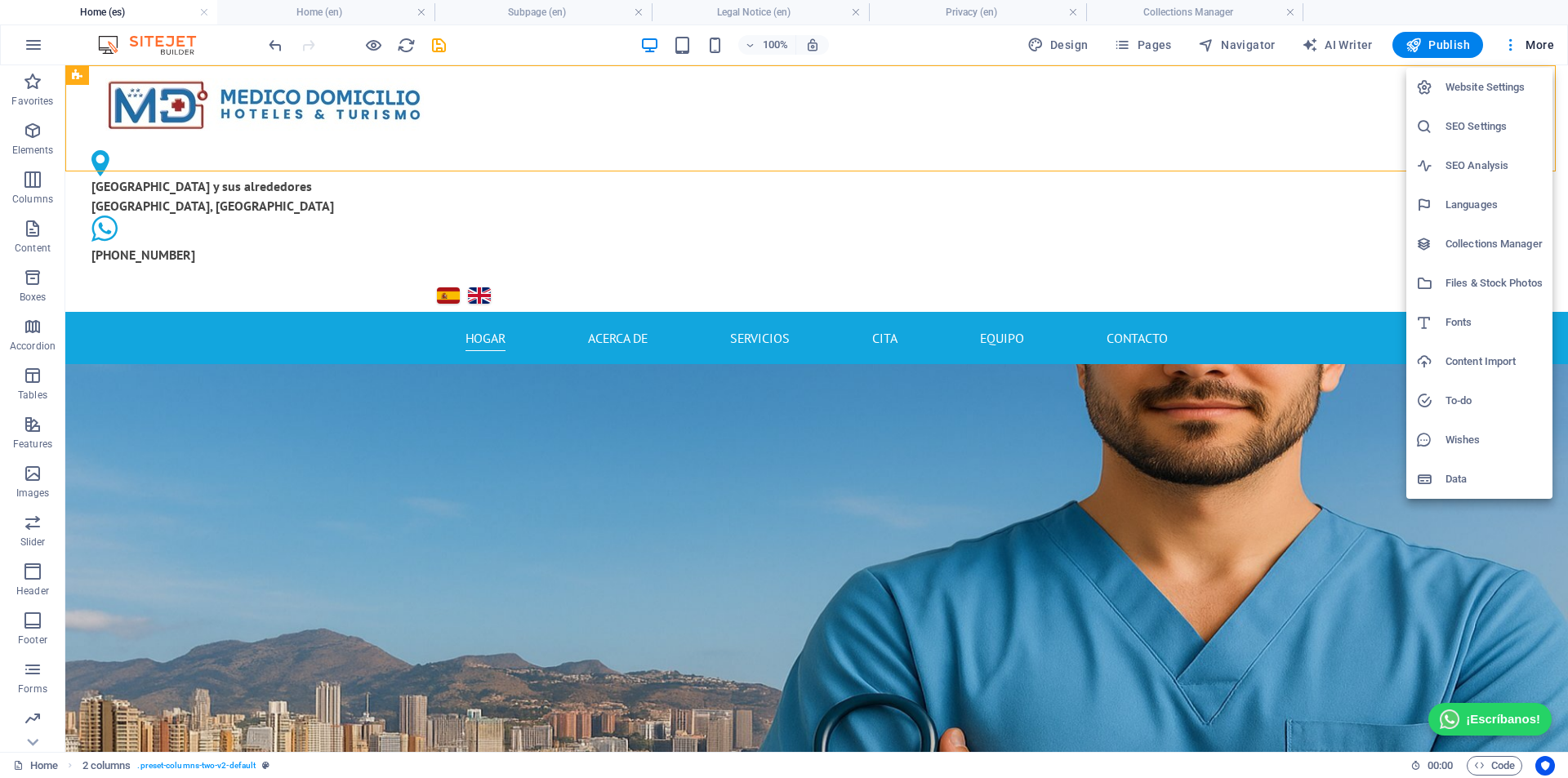
click at [1142, 406] on h6 "To-do" at bounding box center [1494, 401] width 98 height 20
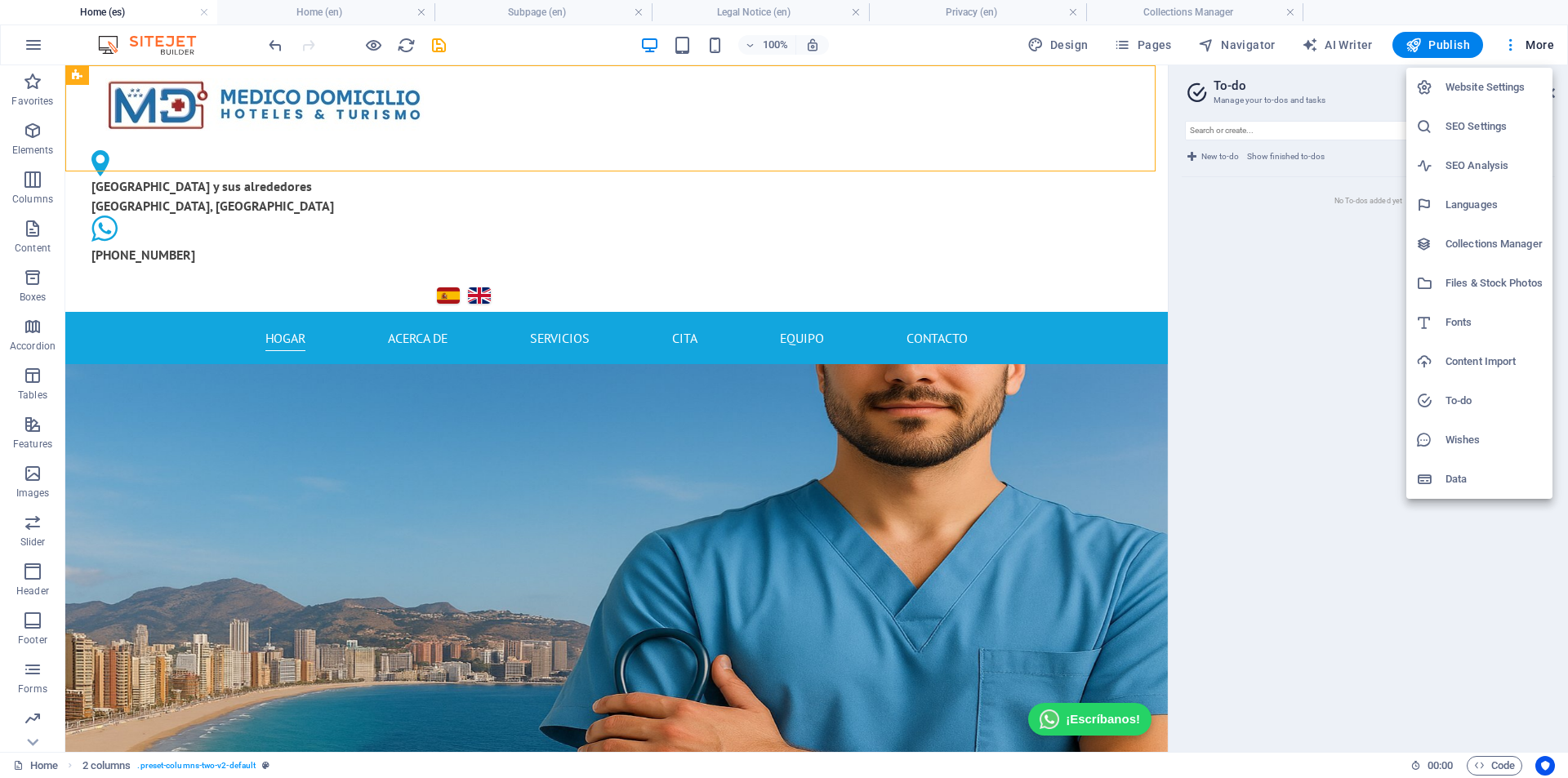
click at [1142, 433] on h6 "Wishes" at bounding box center [1494, 440] width 98 height 20
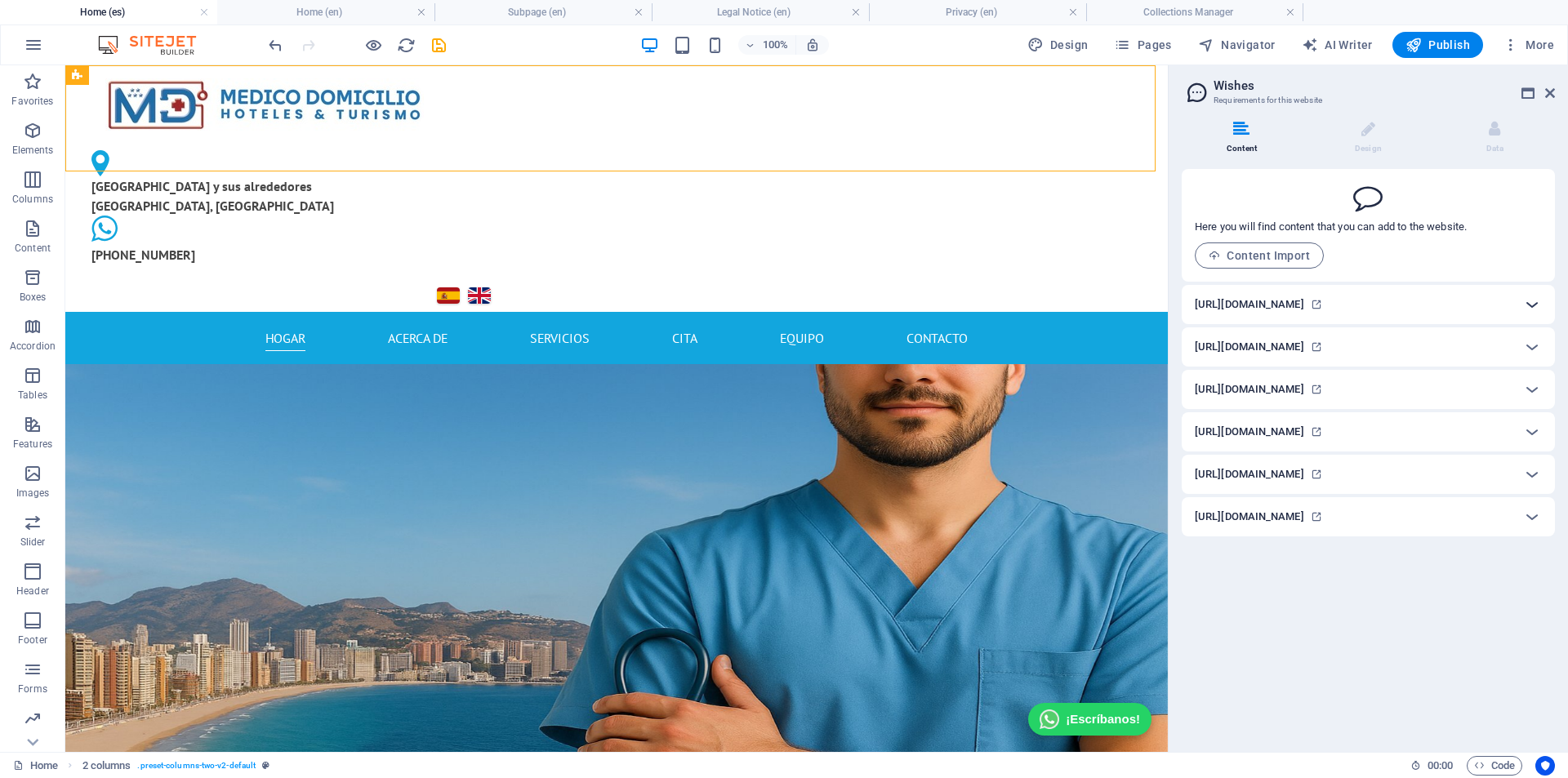
click at [1142, 304] on icon at bounding box center [1532, 304] width 20 height 20
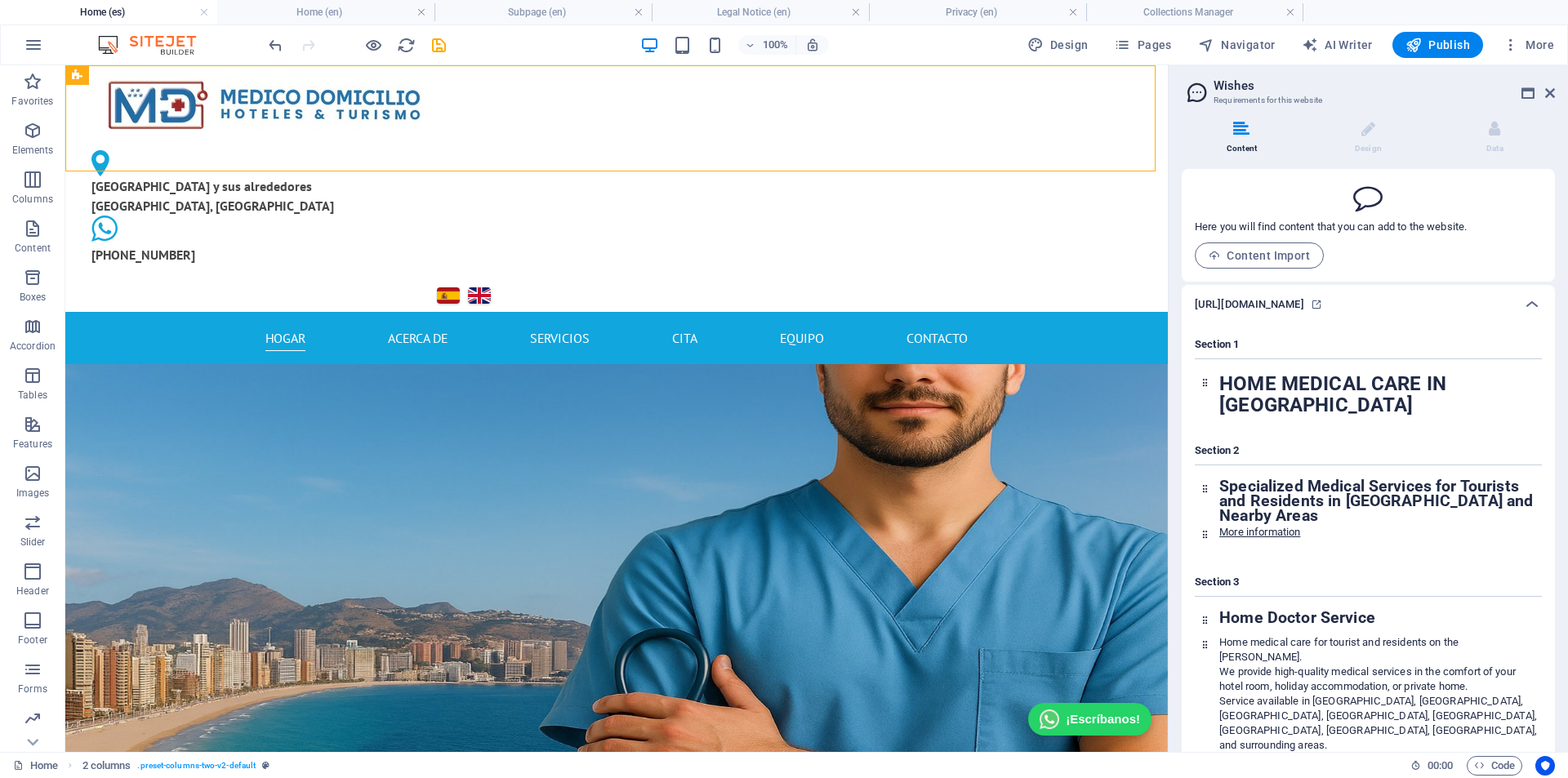
click at [1142, 375] on div "Content Design Data Here you will find content that you can add to the website.…" at bounding box center [1369, 430] width 400 height 644
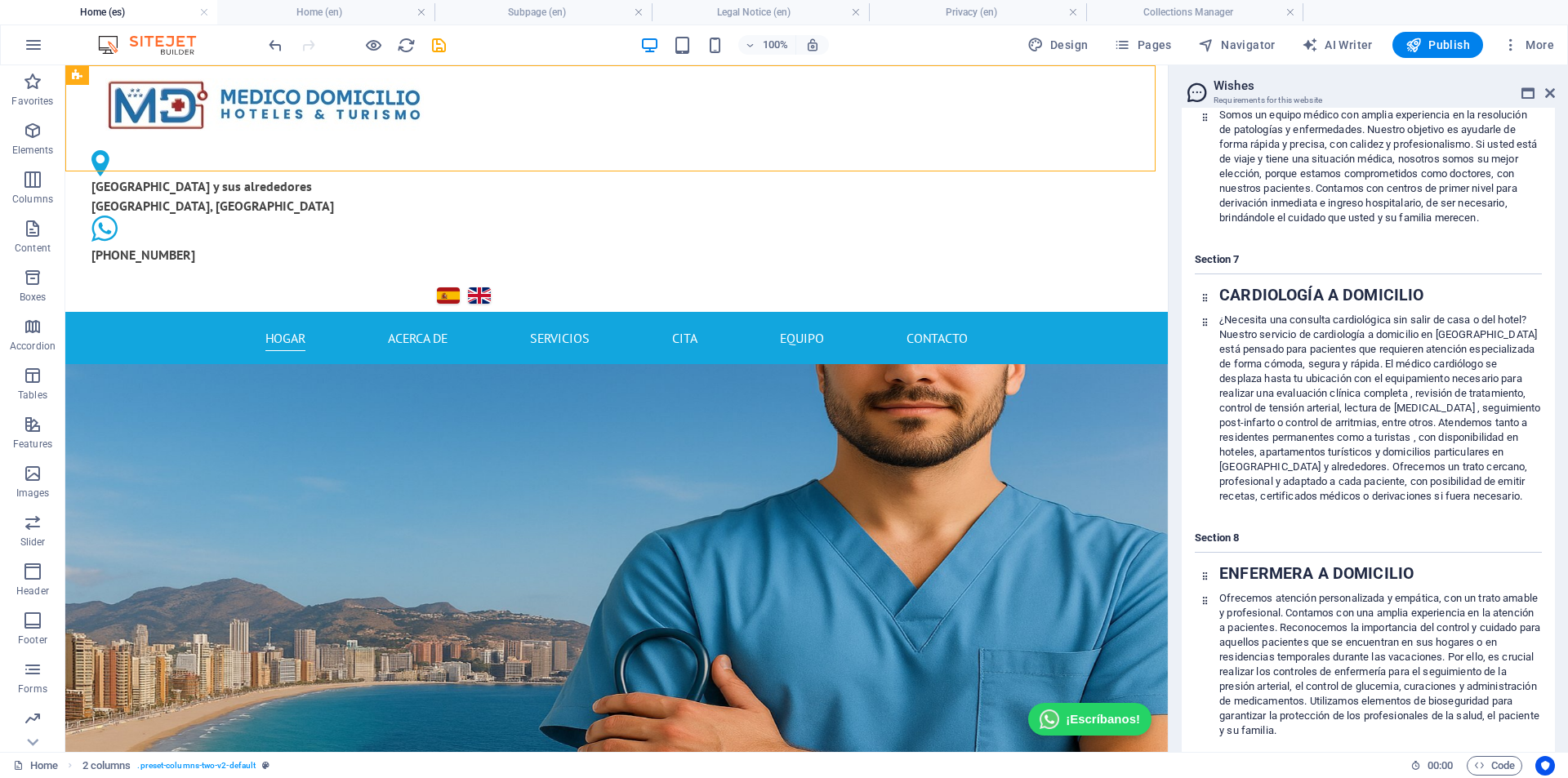
scroll to position [1692, 0]
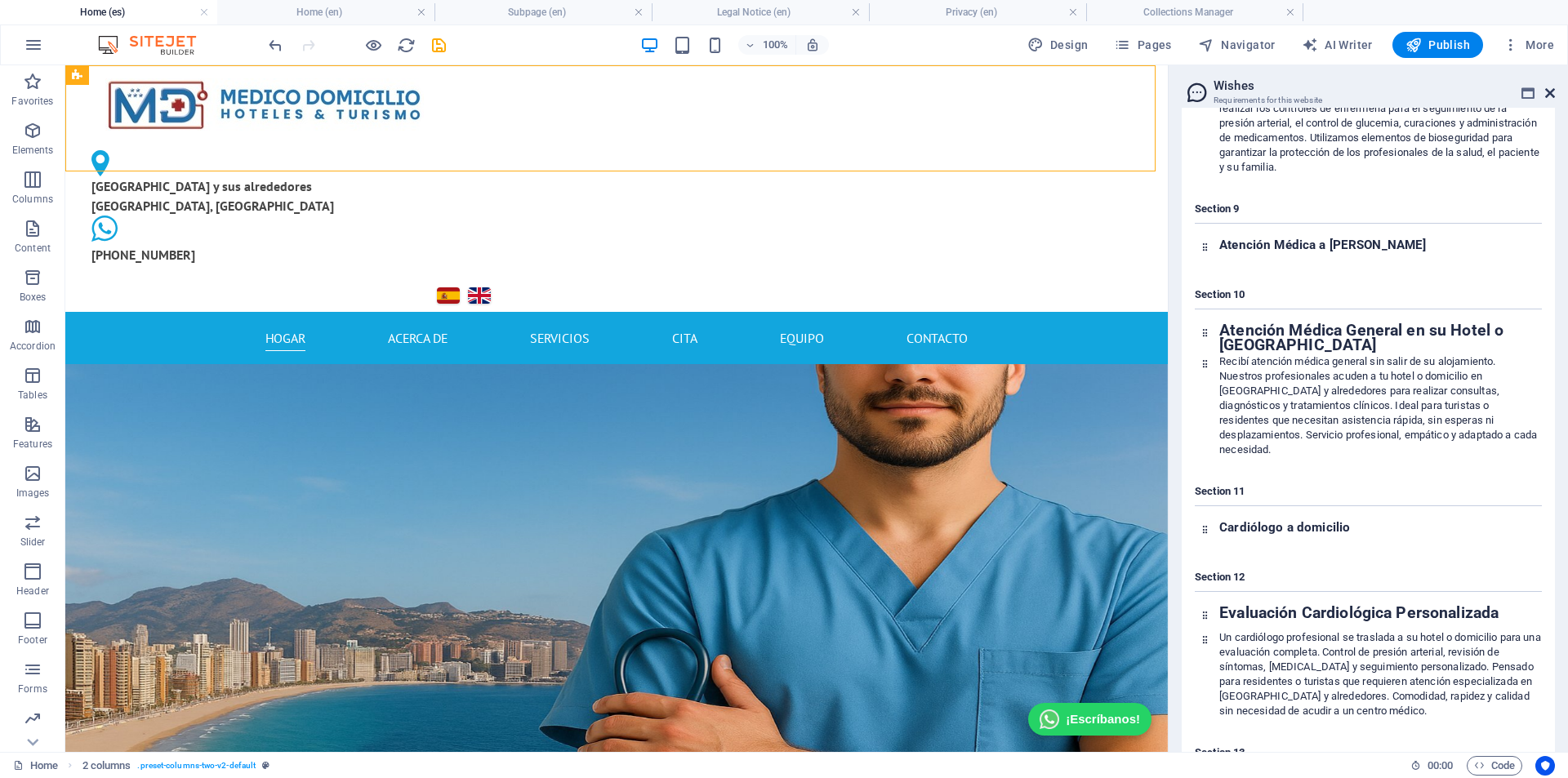
click at [1142, 98] on icon at bounding box center [1550, 92] width 9 height 13
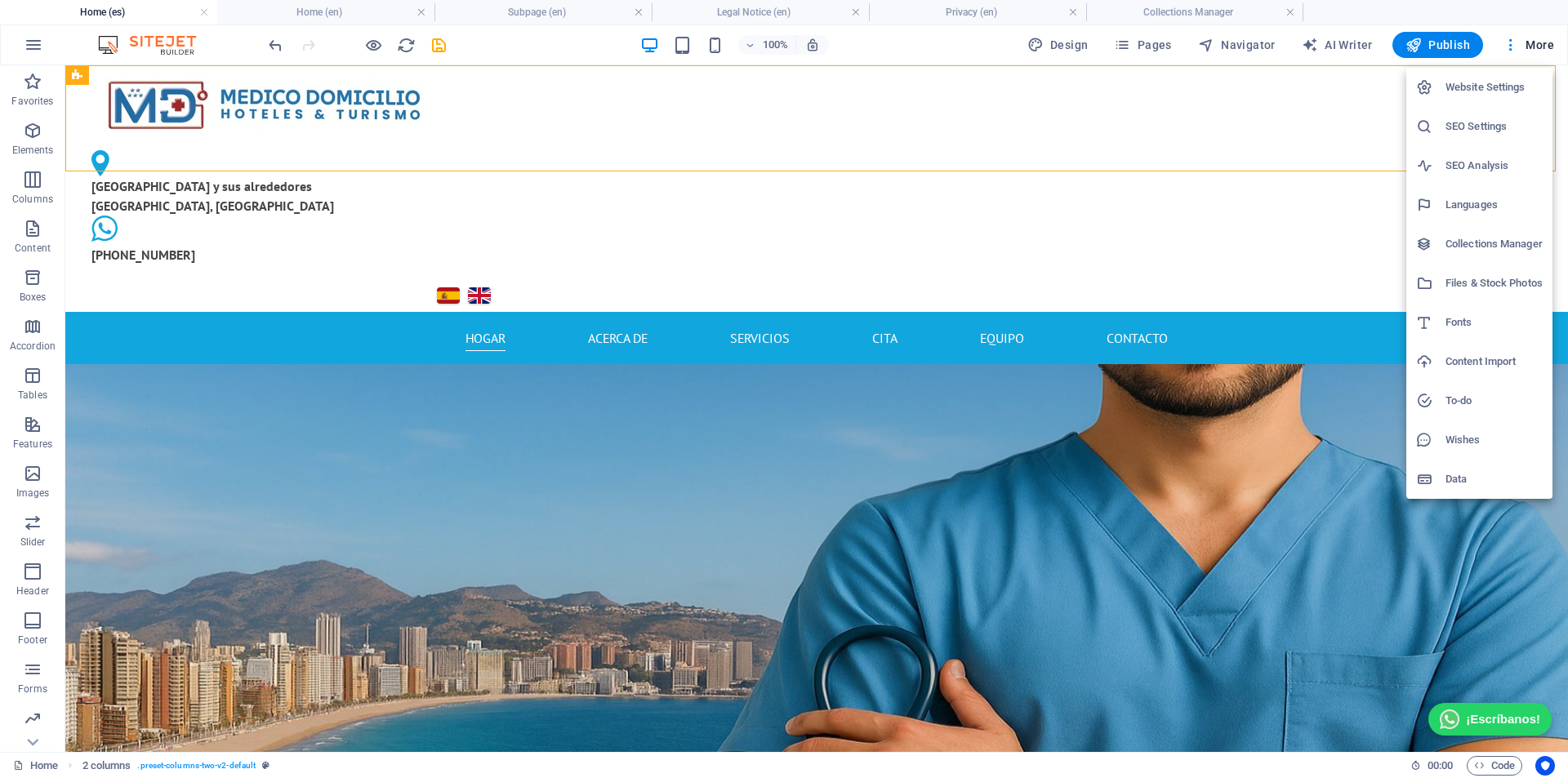
click at [1142, 123] on h6 "SEO Settings" at bounding box center [1494, 126] width 98 height 20
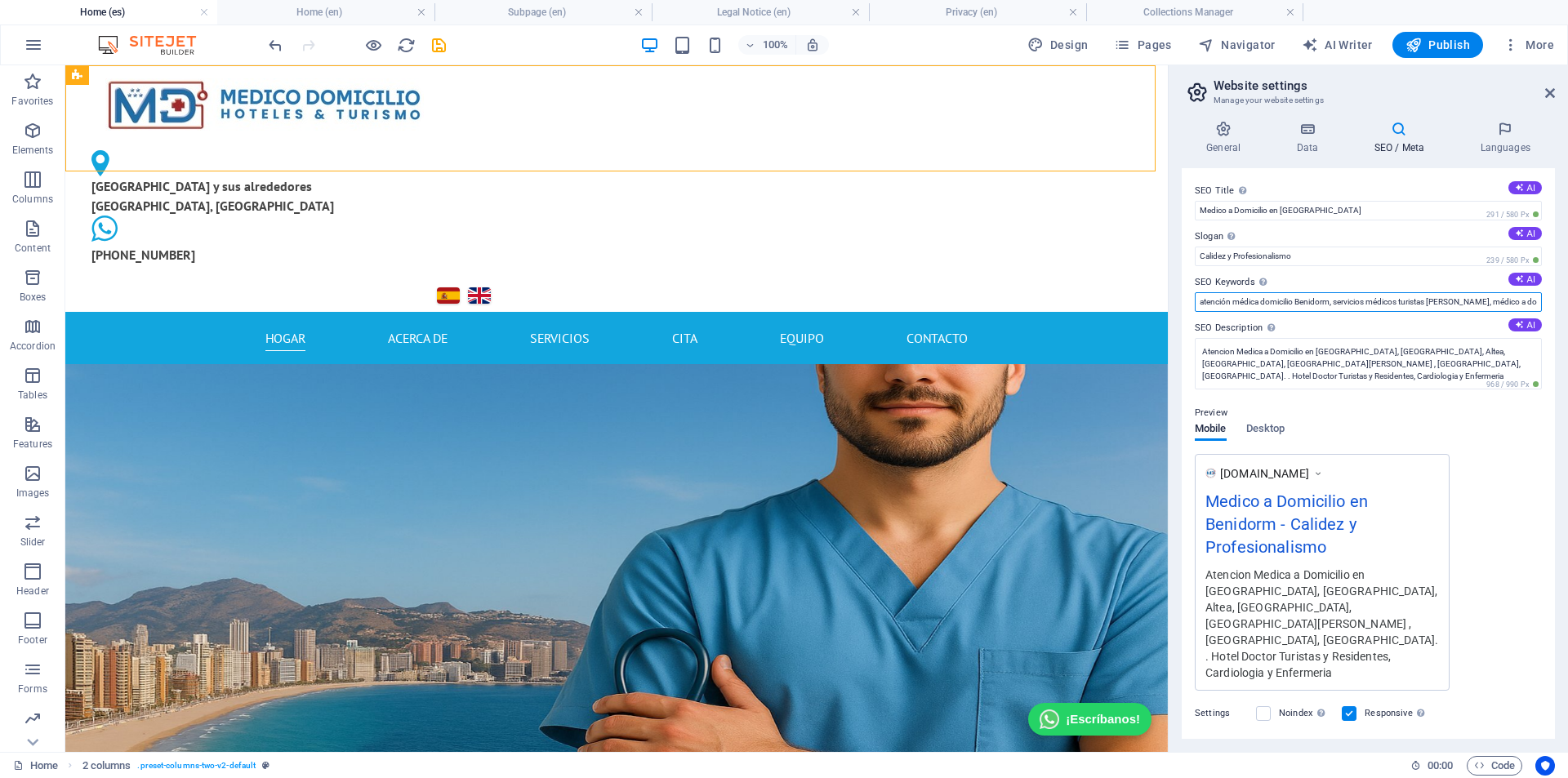
click at [1142, 298] on input "atención médica domicilio Benidorm, servicios médicos turistas [PERSON_NAME], m…" at bounding box center [1369, 302] width 347 height 20
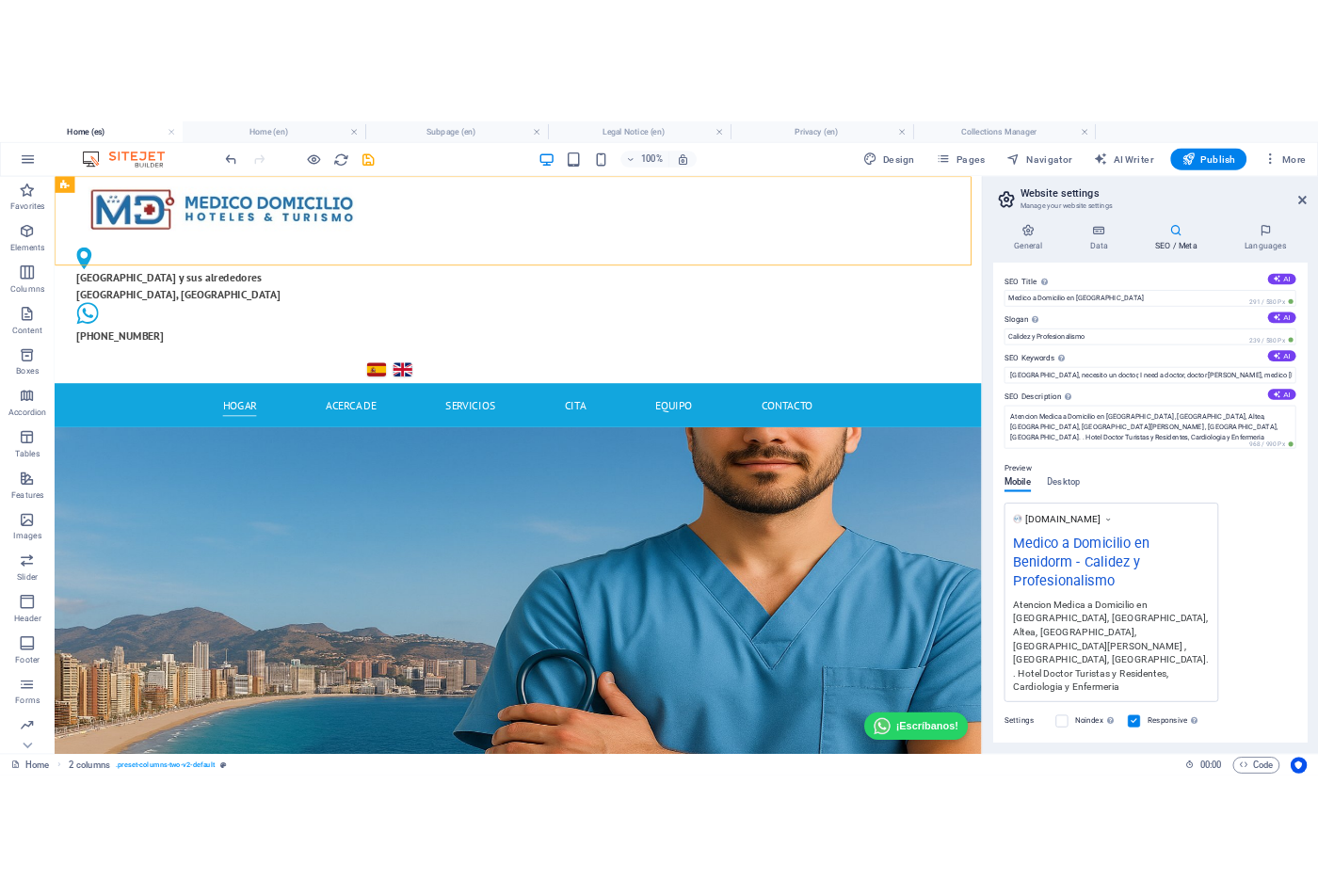
scroll to position [0, 0]
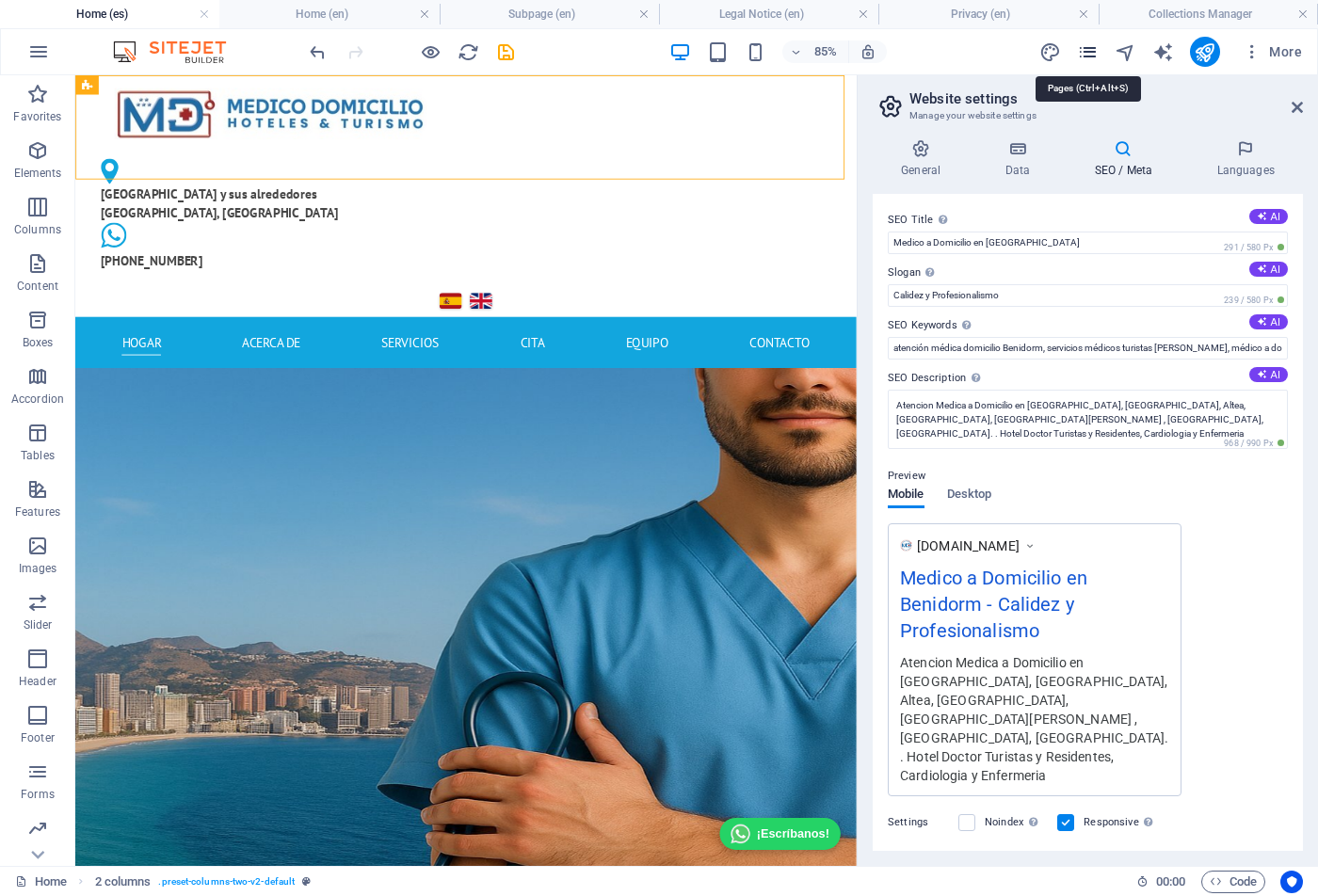
click at [1086, 56] on icon "pages" at bounding box center [1088, 53] width 22 height 22
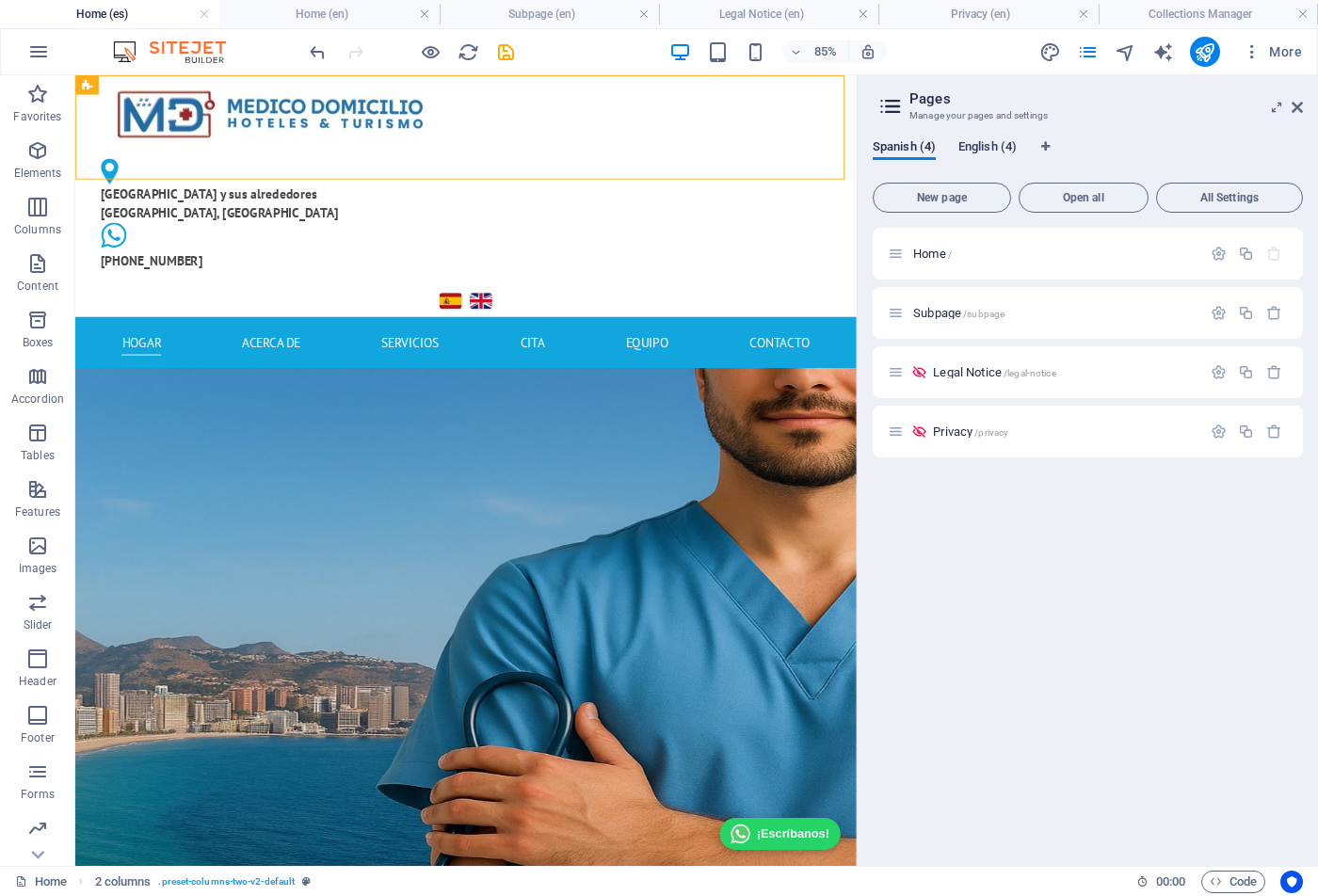
click at [996, 145] on span "English (4)" at bounding box center [988, 148] width 59 height 26
click at [1141, 250] on p "Home /" at bounding box center [1054, 254] width 283 height 12
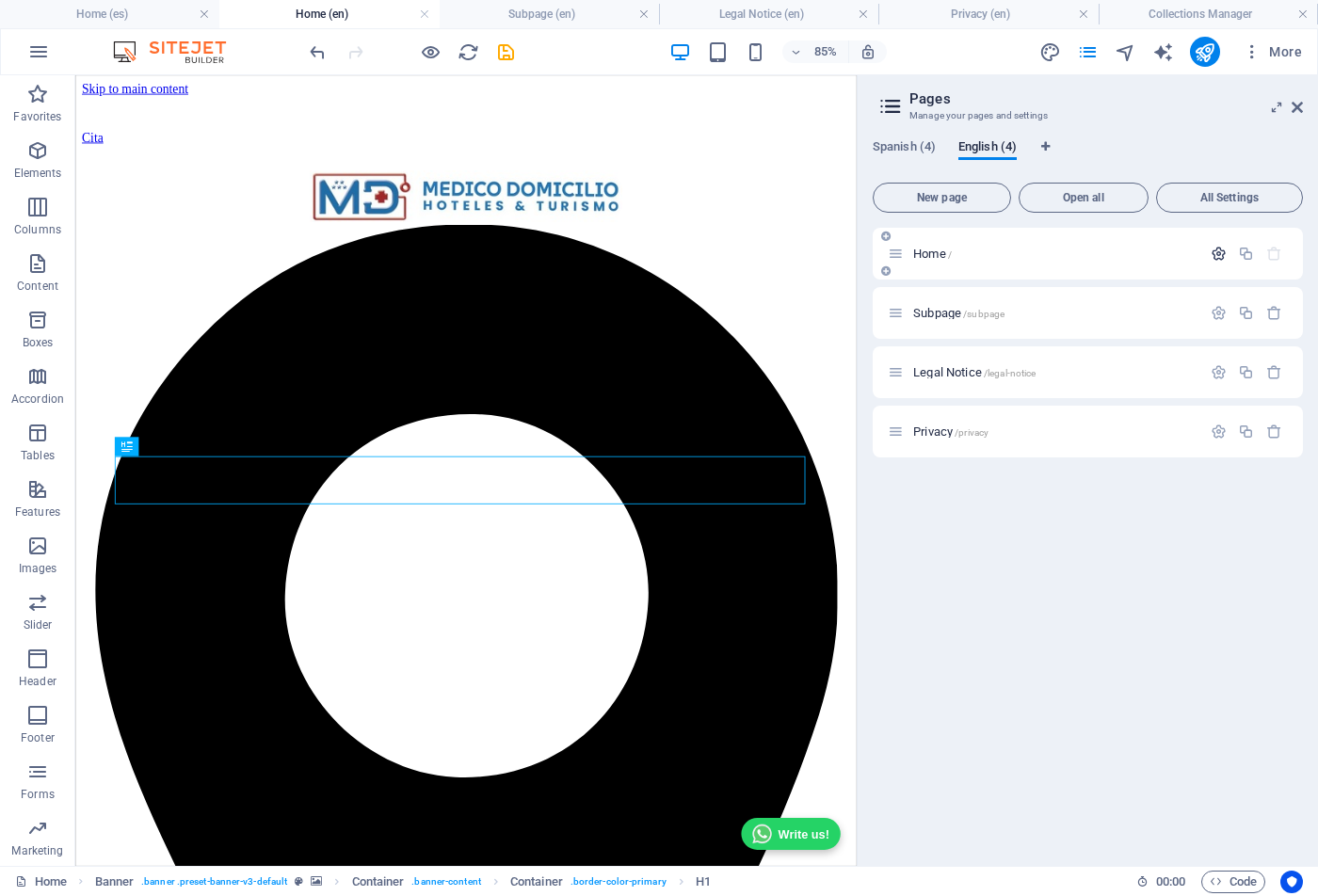
click at [1215, 252] on icon "button" at bounding box center [1218, 254] width 16 height 16
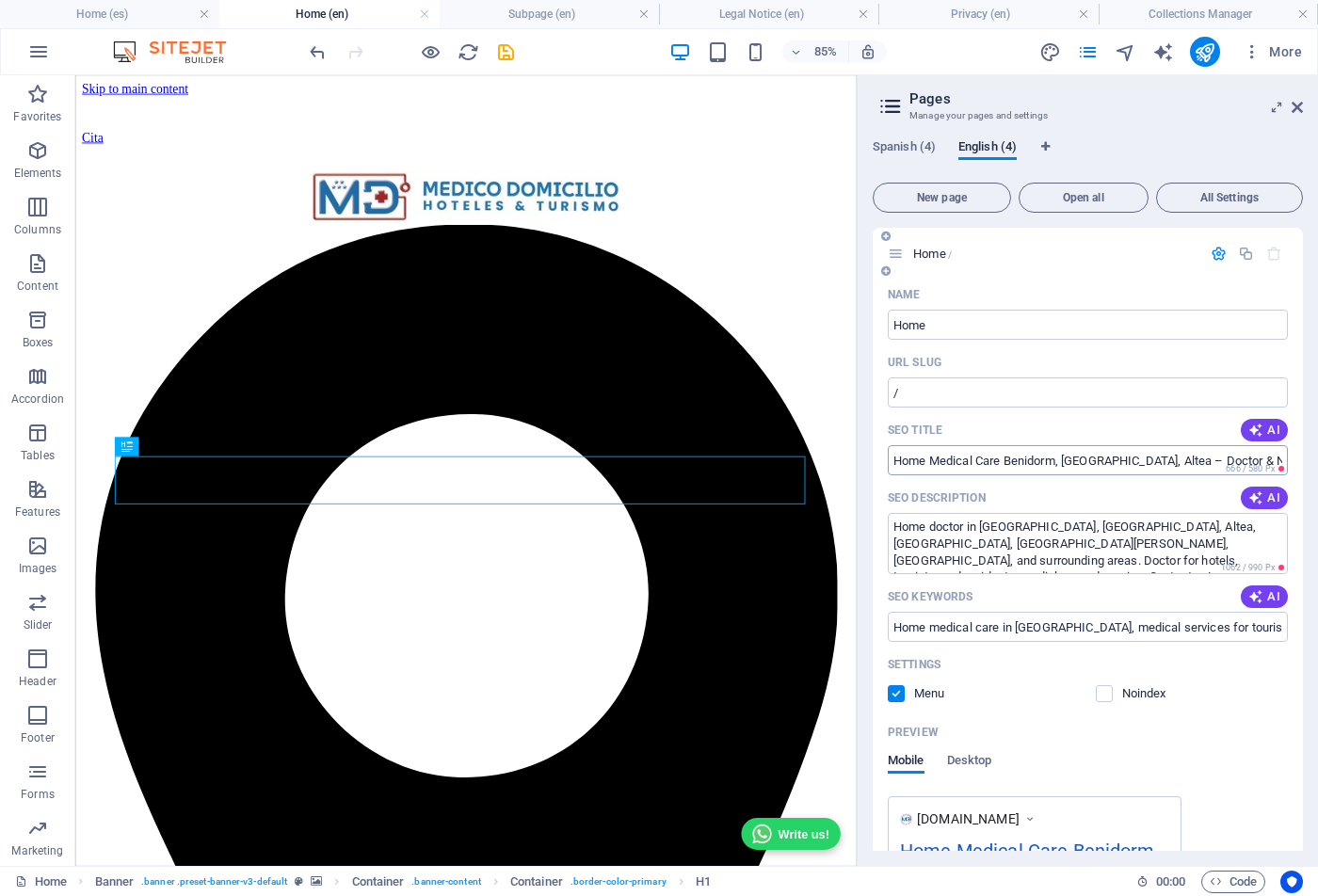
click at [960, 453] on input "Home Medical Care Benidorm, [GEOGRAPHIC_DATA], Altea – Doctor & Nurse [PERSON_N…" at bounding box center [1088, 460] width 400 height 30
click at [992, 459] on input "Home Medical Care Benidorm, [GEOGRAPHIC_DATA], Altea – Doctor & Nurse [PERSON_N…" at bounding box center [1088, 460] width 400 height 30
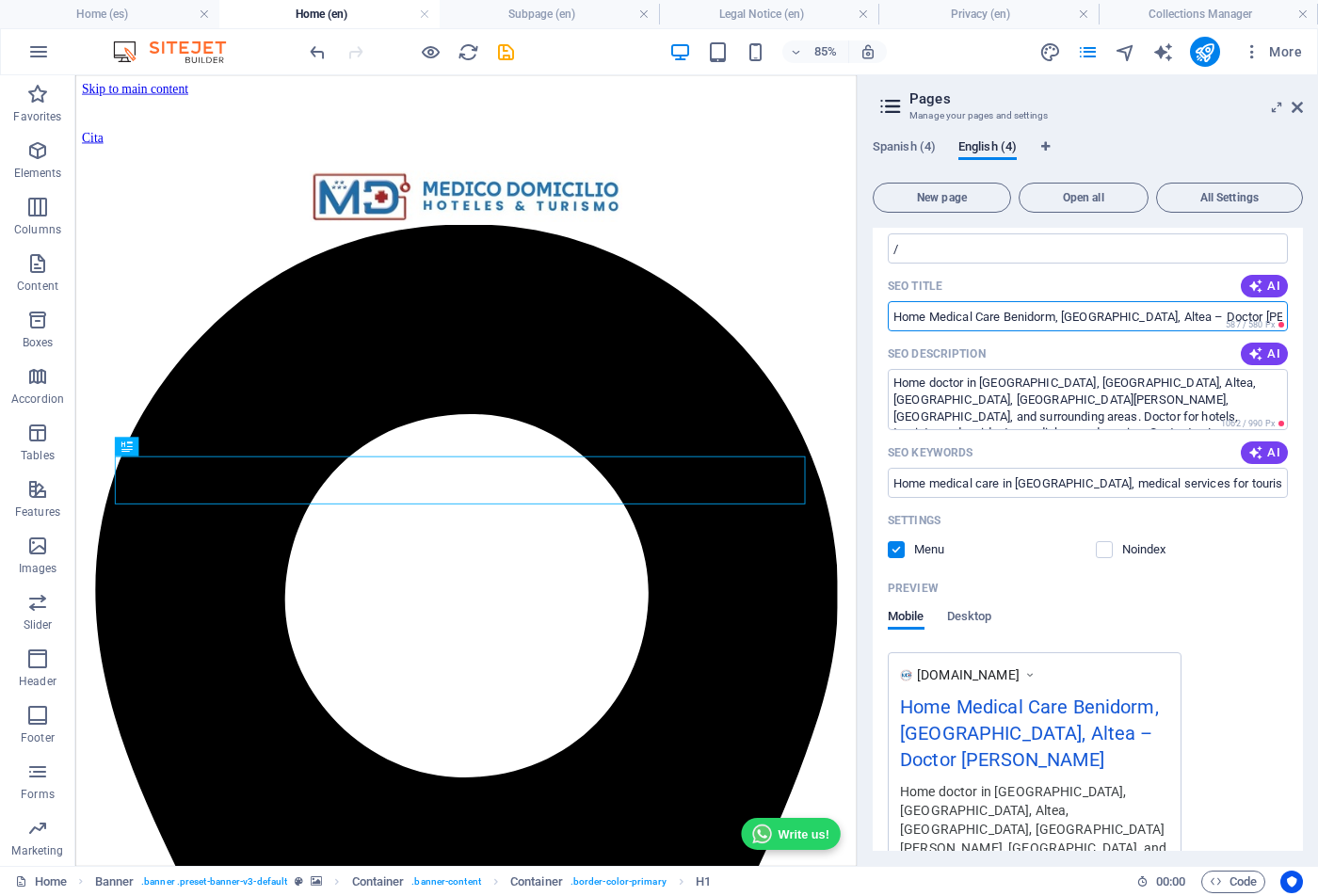
scroll to position [147, 0]
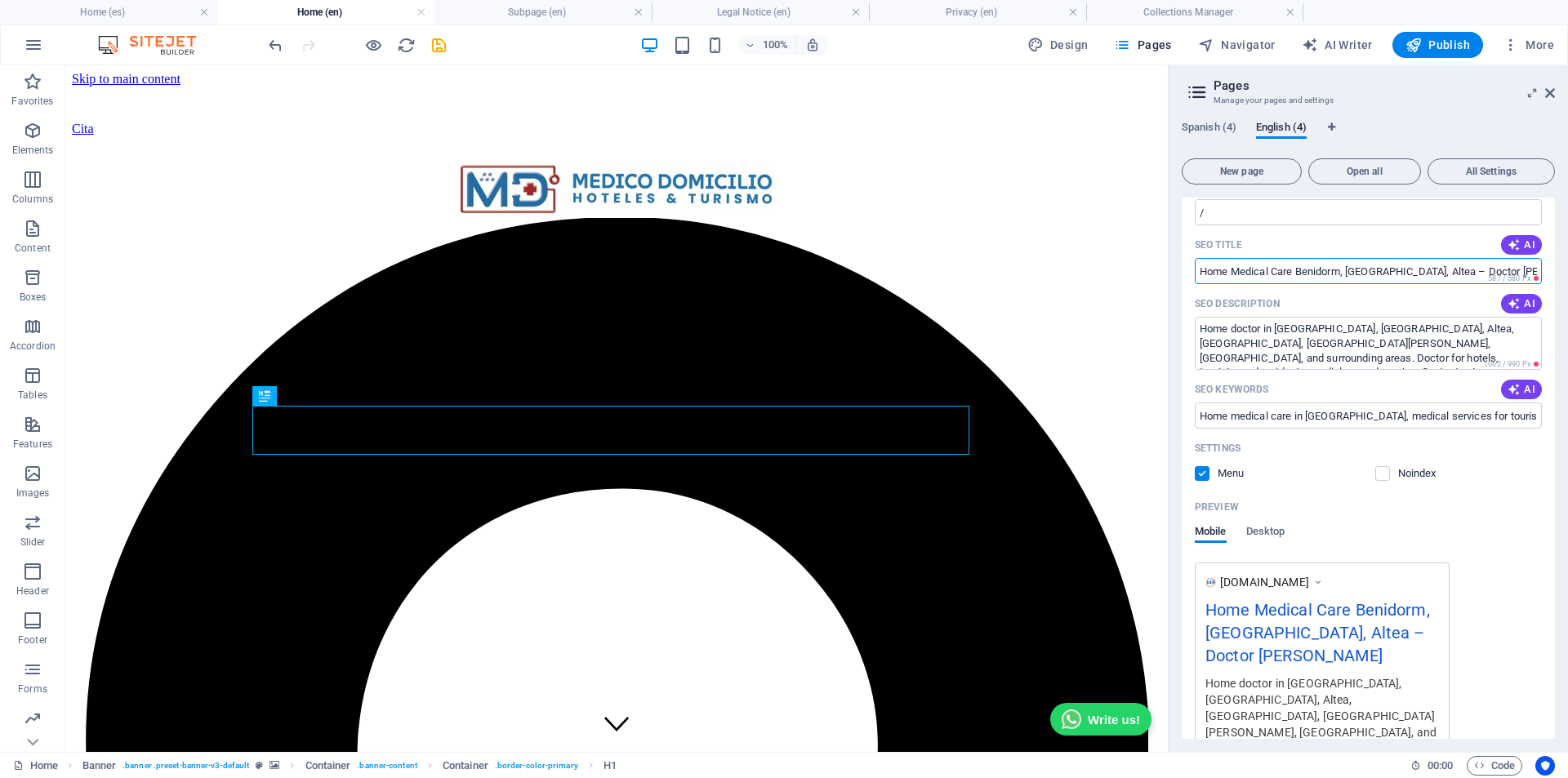
click at [1142, 274] on input "Home Medical Care Benidorm, [GEOGRAPHIC_DATA], Altea – Doctor [PERSON_NAME]" at bounding box center [1369, 271] width 347 height 26
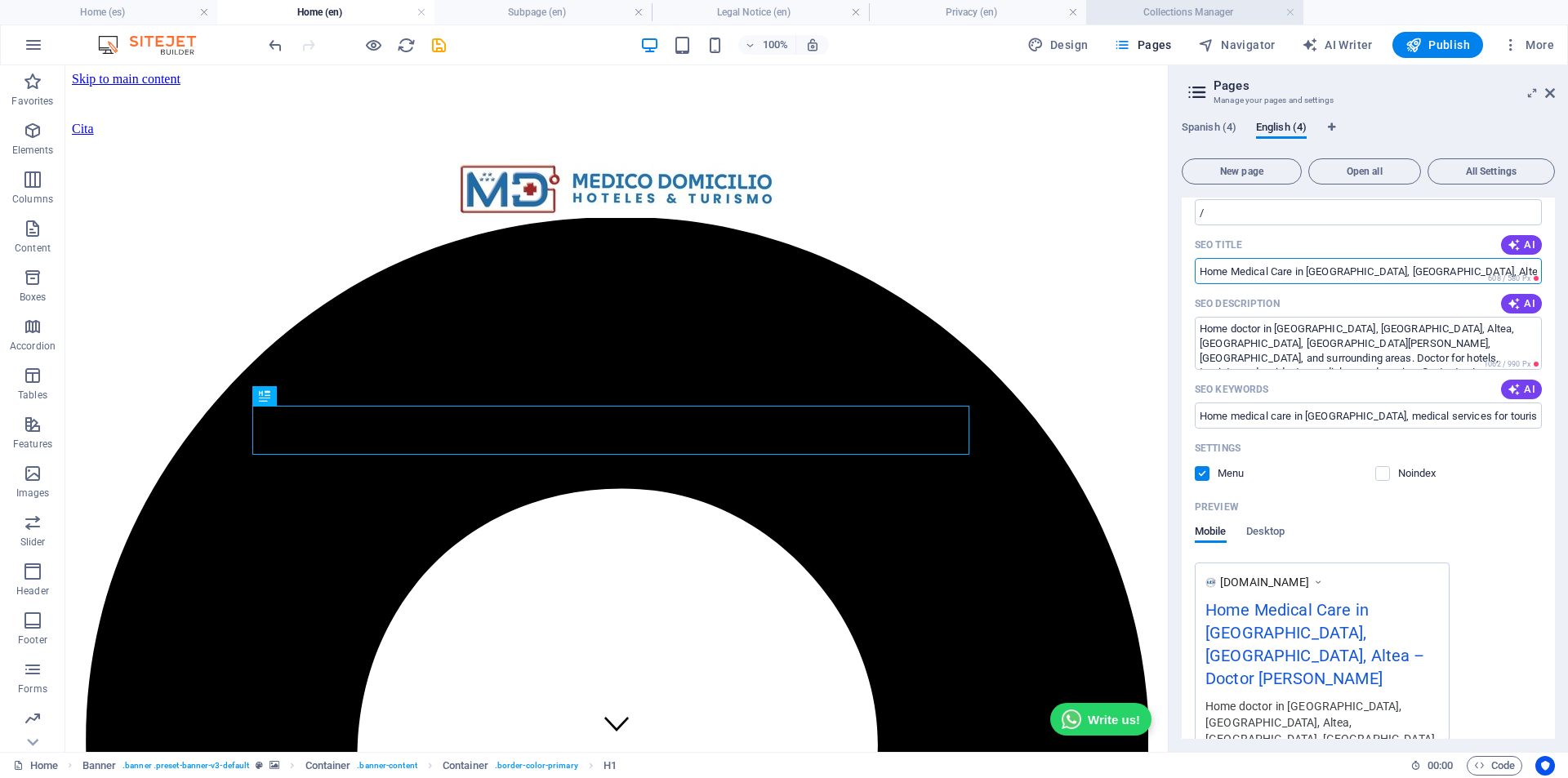
type input "Home Medical Care in [GEOGRAPHIC_DATA], [GEOGRAPHIC_DATA], Altea – Doctor [PERS…"
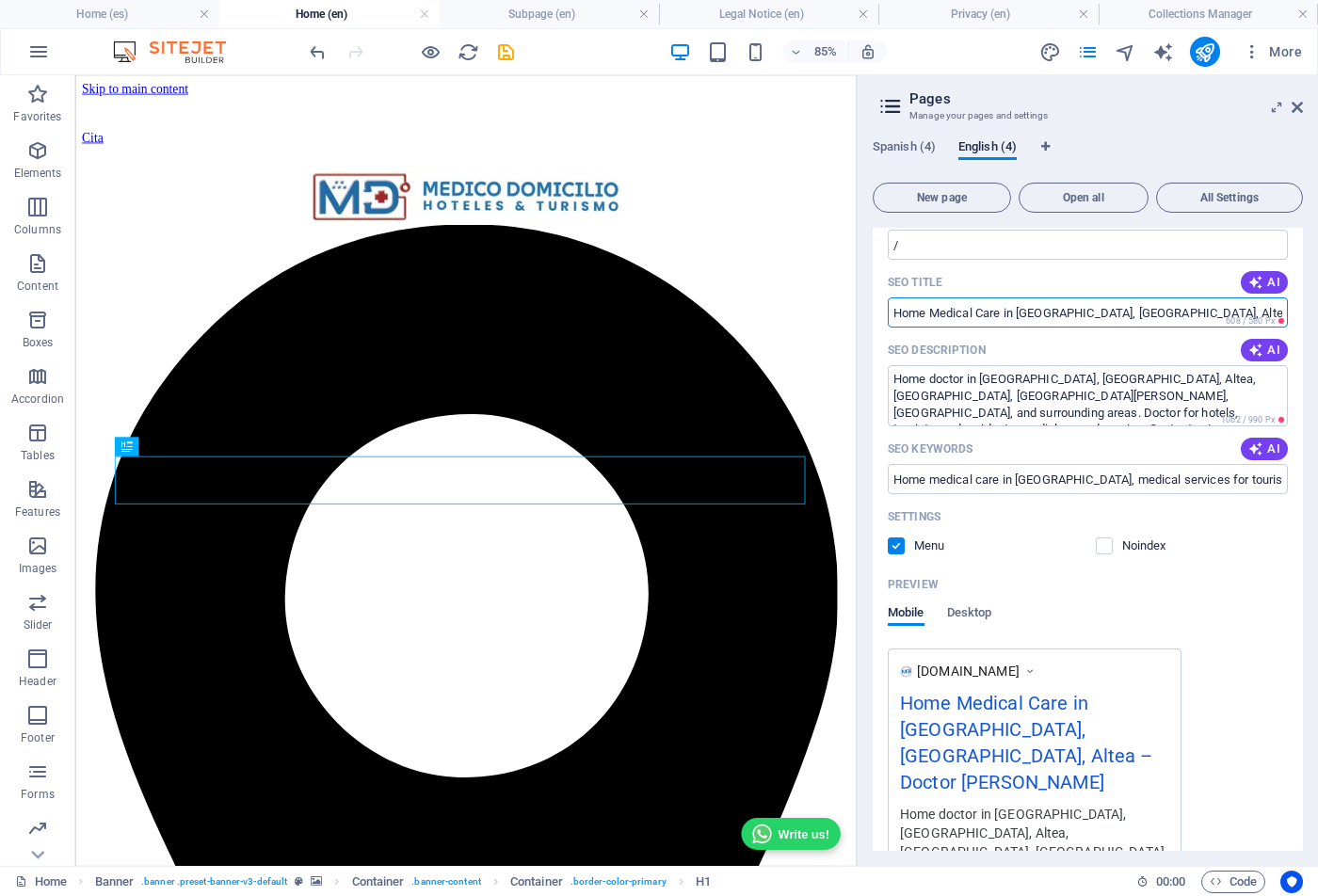
click at [1109, 312] on input "Home Medical Care in [GEOGRAPHIC_DATA], [GEOGRAPHIC_DATA], Altea – Doctor [PERS…" at bounding box center [1088, 313] width 400 height 30
click at [1043, 389] on textarea "Home doctor in [GEOGRAPHIC_DATA], [GEOGRAPHIC_DATA], Altea, [GEOGRAPHIC_DATA], …" at bounding box center [1088, 395] width 400 height 61
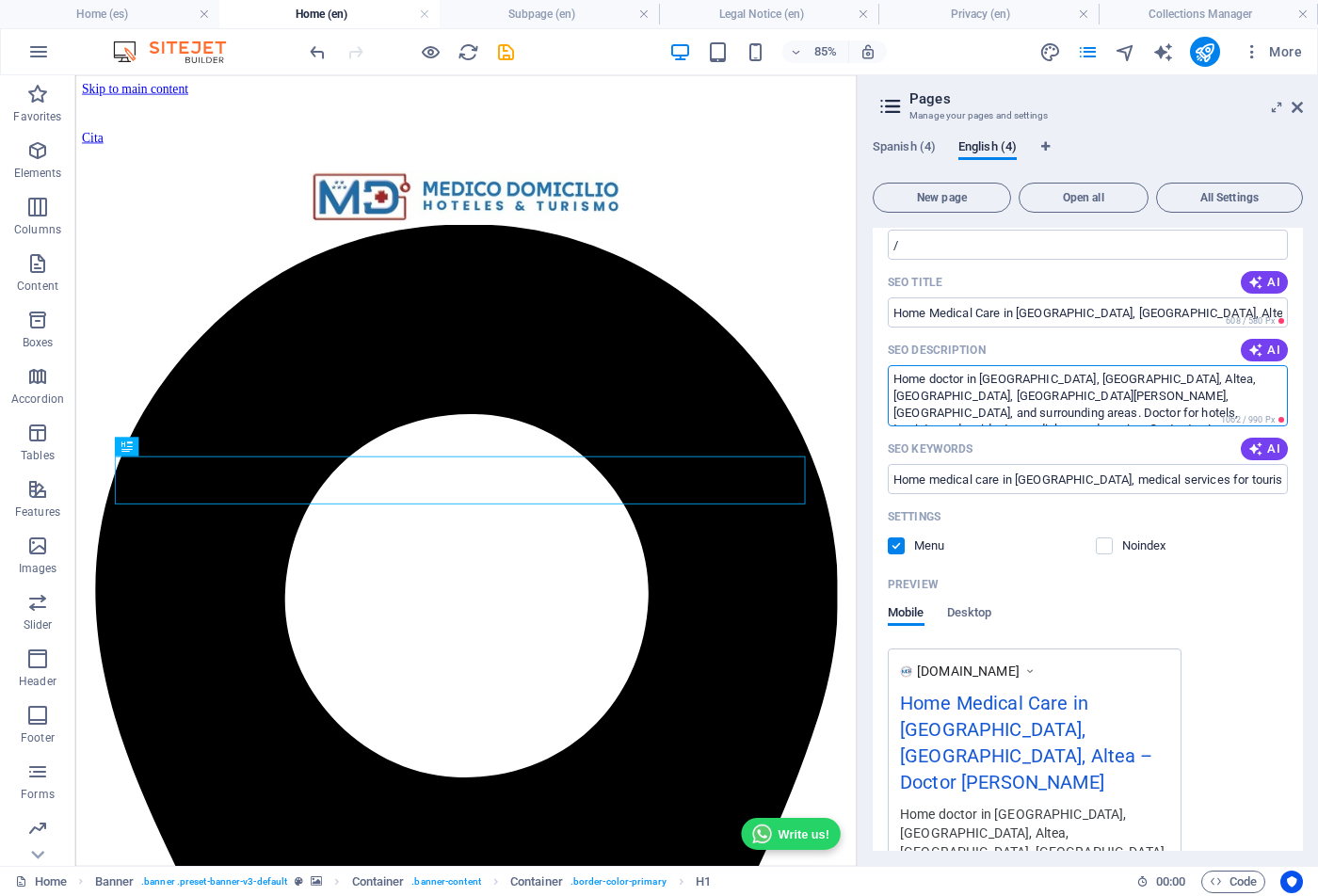
drag, startPoint x: 894, startPoint y: 378, endPoint x: 1155, endPoint y: 413, distance: 263.3
click at [1155, 413] on textarea "Home doctor in [GEOGRAPHIC_DATA], [GEOGRAPHIC_DATA], Altea, [GEOGRAPHIC_DATA], …" at bounding box center [1088, 395] width 400 height 61
click at [929, 480] on input "Home medical care in [GEOGRAPHIC_DATA], medical services for tourists in [GEOGR…" at bounding box center [1088, 479] width 400 height 30
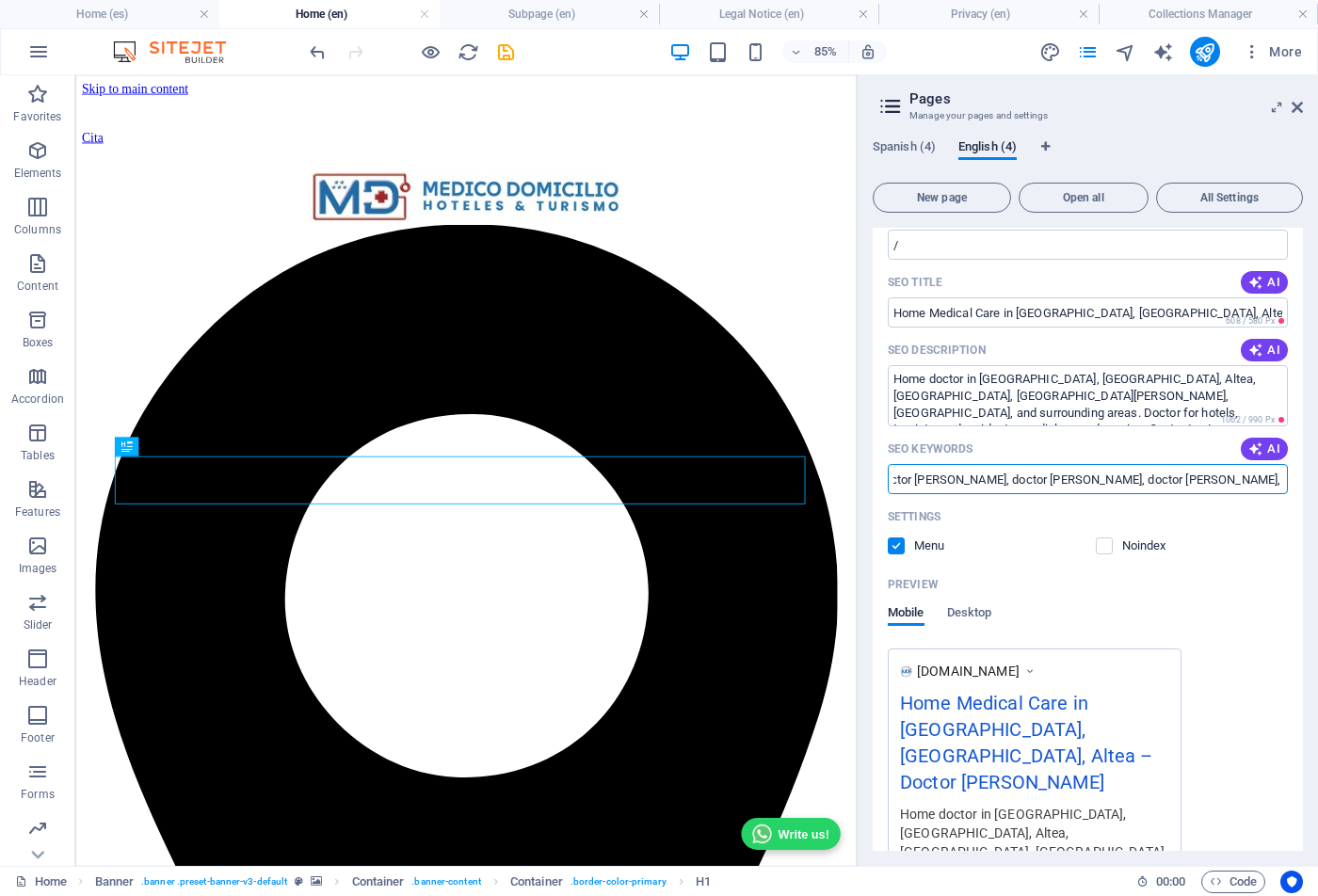
scroll to position [0, 0]
